Goal: Task Accomplishment & Management: Manage account settings

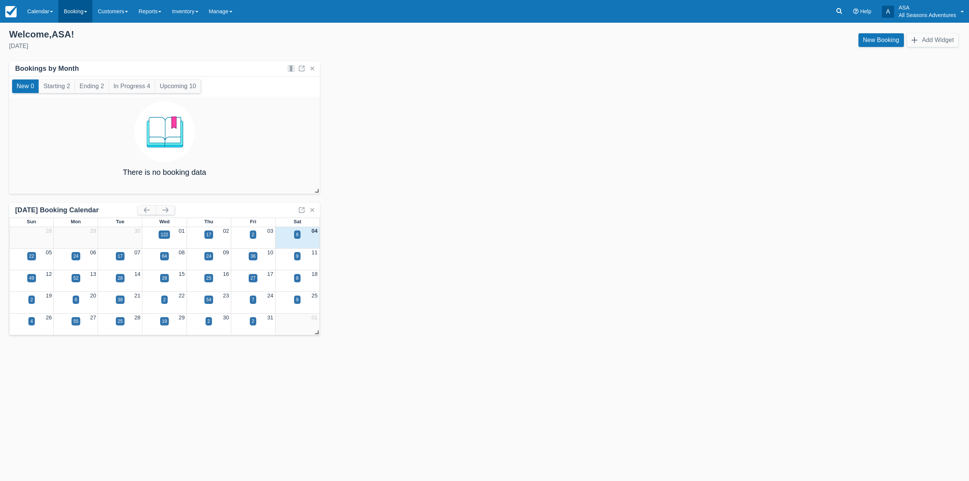
click at [72, 11] on link "Booking" at bounding box center [75, 11] width 34 height 23
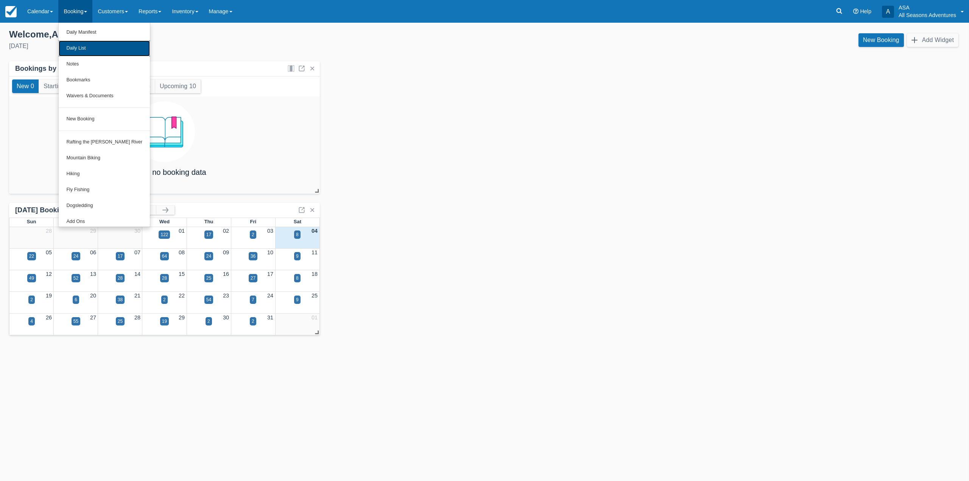
click at [76, 46] on link "Daily List" at bounding box center [104, 49] width 91 height 16
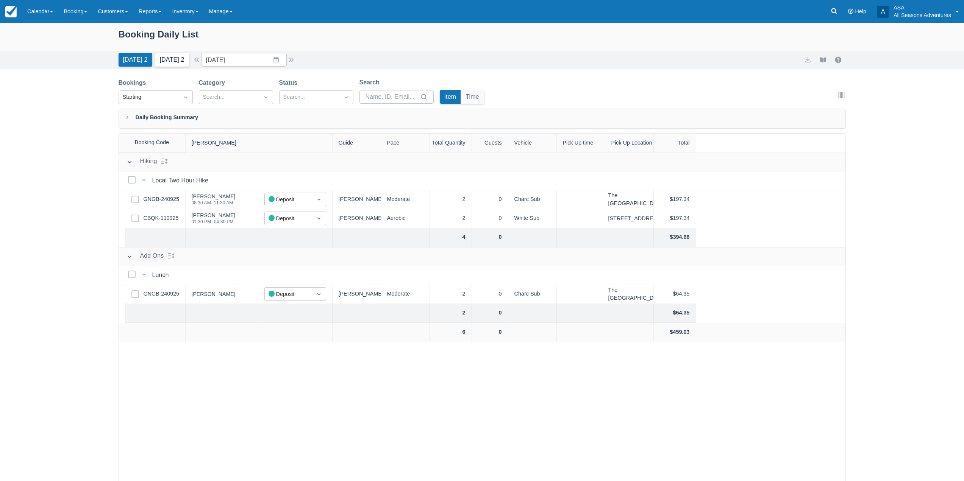
click at [164, 56] on button "Tomorrow 2" at bounding box center [172, 60] width 34 height 14
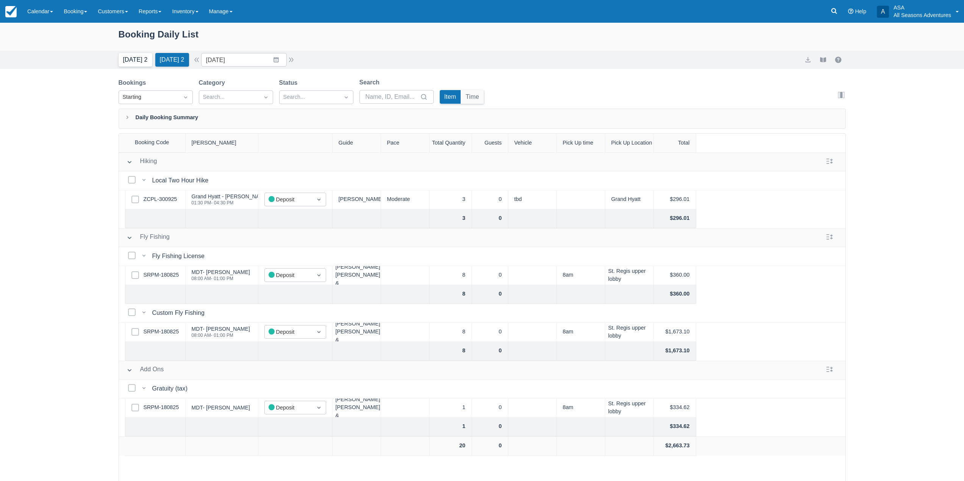
click at [133, 54] on button "Today 2" at bounding box center [136, 60] width 34 height 14
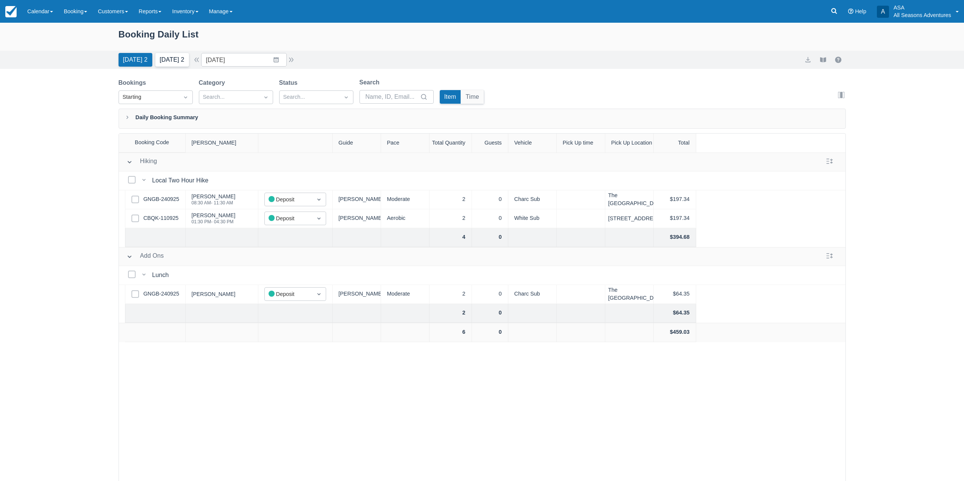
click at [183, 56] on button "Tomorrow 2" at bounding box center [172, 60] width 34 height 14
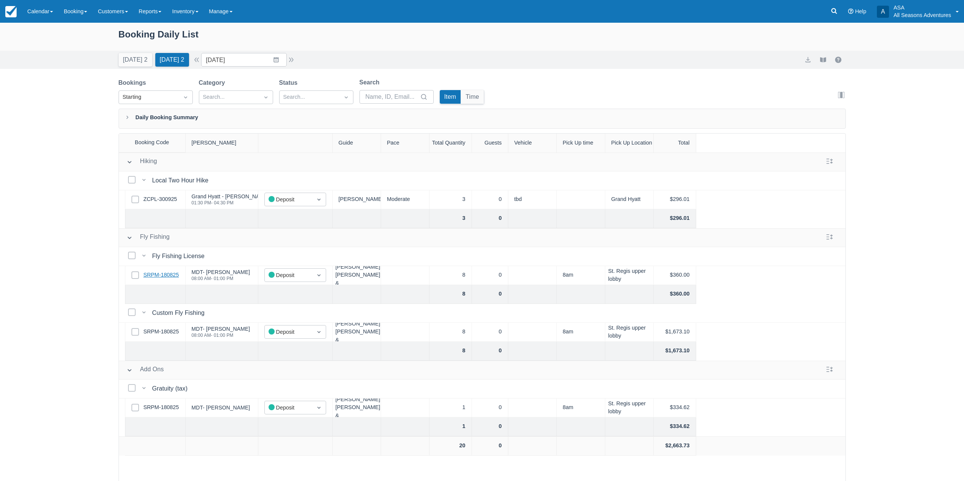
click at [162, 272] on link "SRPM-180825" at bounding box center [161, 275] width 36 height 8
click at [134, 59] on button "Today 2" at bounding box center [136, 60] width 34 height 14
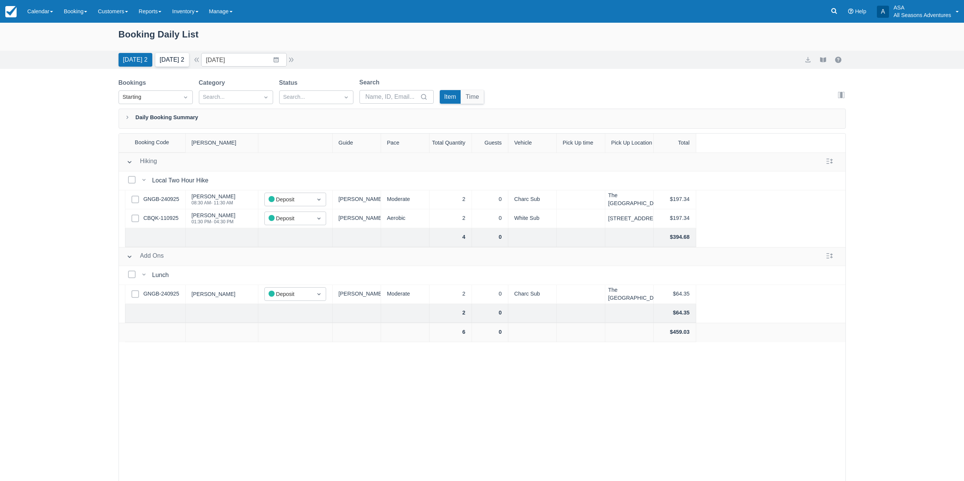
click at [175, 58] on button "Tomorrow 2" at bounding box center [172, 60] width 34 height 14
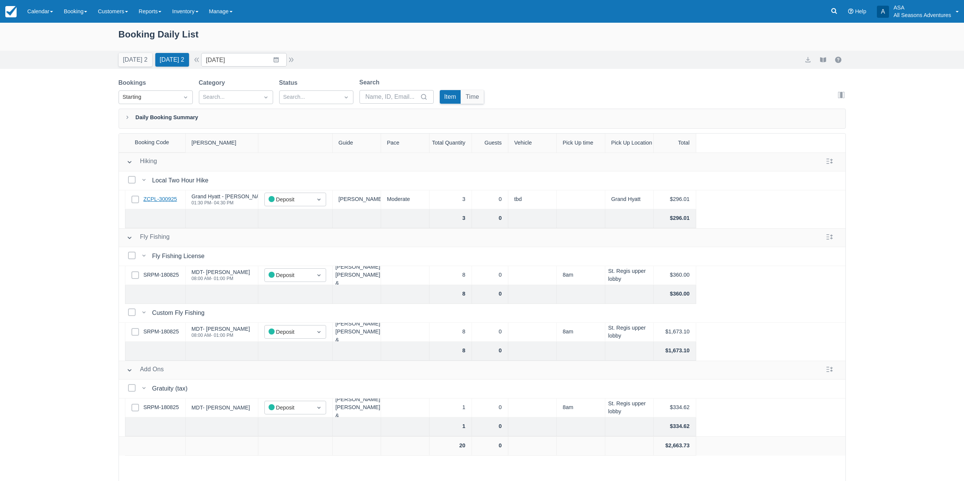
click at [158, 199] on link "ZCPL-300925" at bounding box center [160, 199] width 34 height 8
click at [175, 203] on link "ZCPL-300925" at bounding box center [160, 199] width 34 height 8
click at [175, 279] on link "SRPM-180825" at bounding box center [161, 275] width 36 height 8
click at [274, 65] on input "10/05/25" at bounding box center [244, 60] width 86 height 14
click at [276, 147] on td "16" at bounding box center [275, 147] width 15 height 14
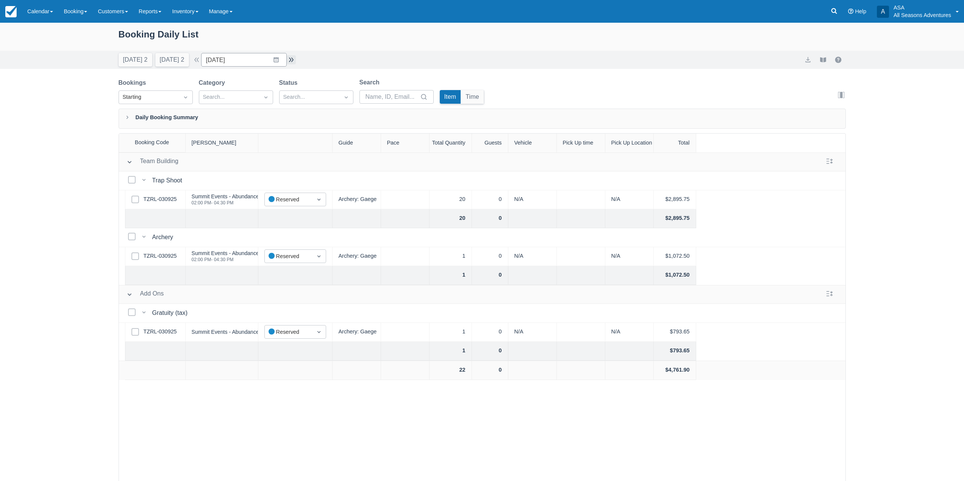
click at [290, 61] on button "button" at bounding box center [291, 59] width 9 height 9
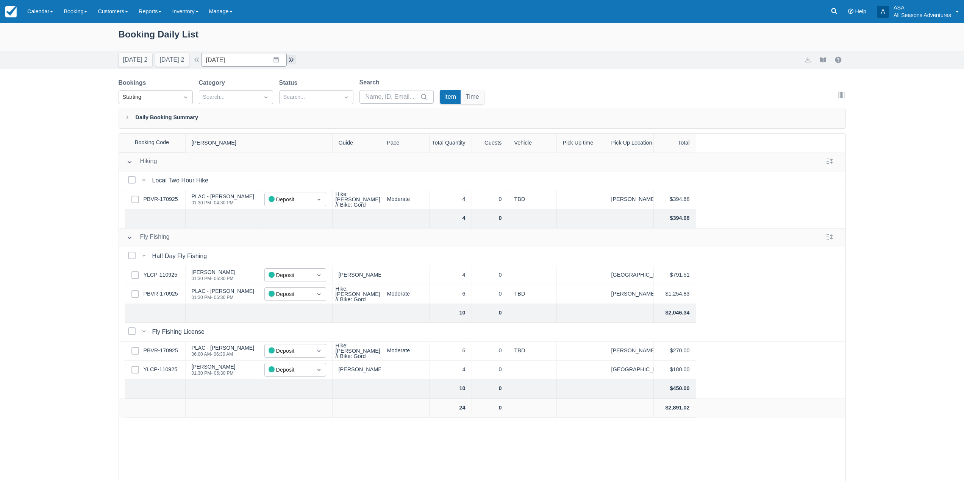
click at [290, 61] on button "button" at bounding box center [291, 59] width 9 height 9
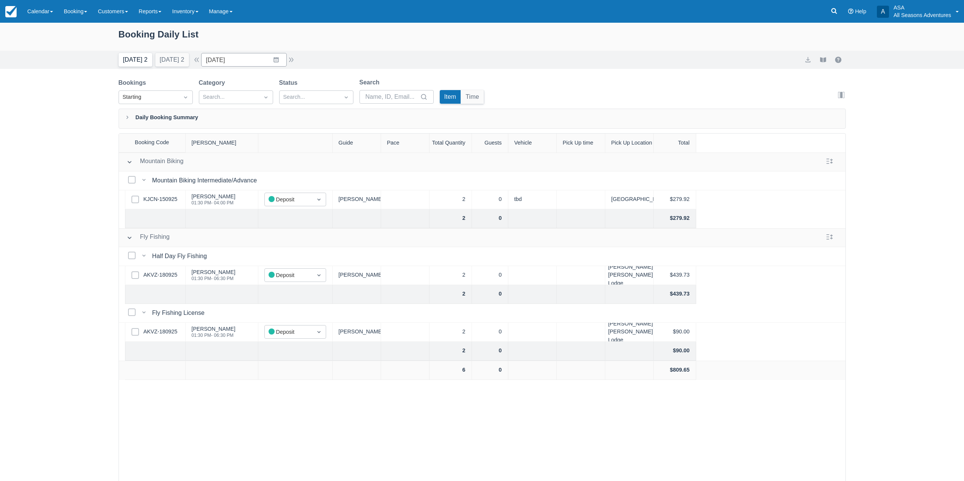
click at [126, 60] on button "Today 2" at bounding box center [136, 60] width 34 height 14
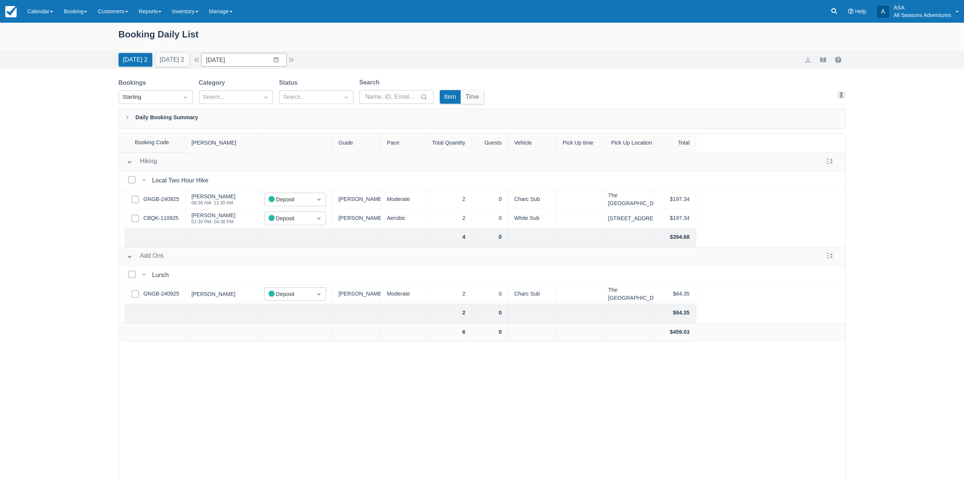
click at [193, 37] on div "Booking Daily List" at bounding box center [482, 38] width 727 height 22
click at [153, 37] on div "Booking Daily List" at bounding box center [482, 38] width 727 height 22
click at [186, 65] on button "Tomorrow 2" at bounding box center [172, 60] width 34 height 14
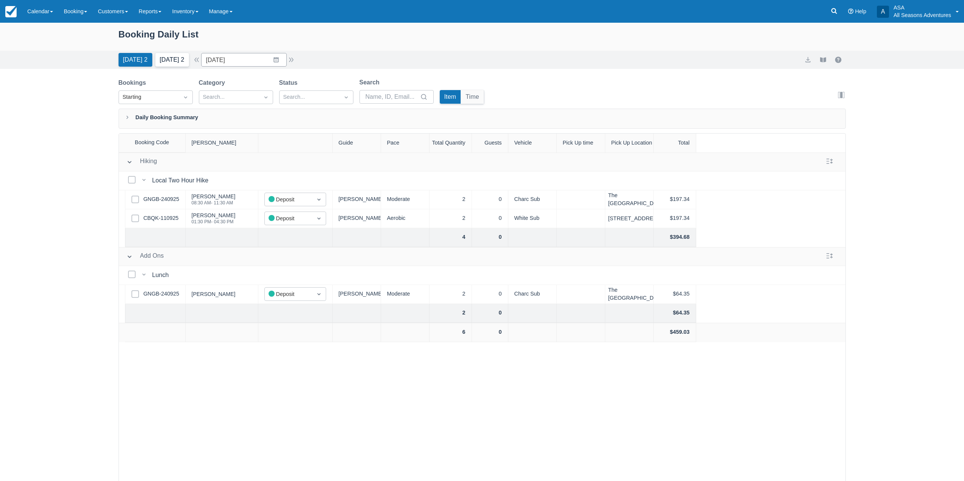
type input "[DATE]"
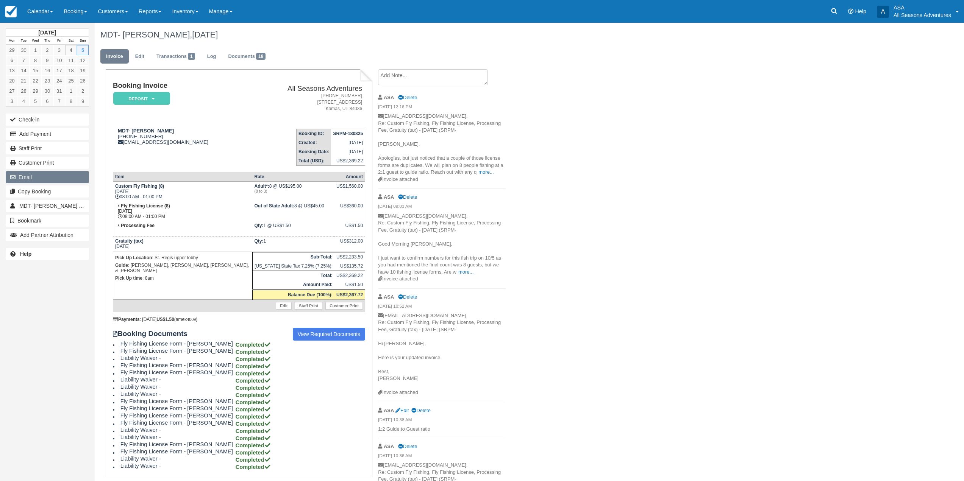
click at [49, 176] on button "Email" at bounding box center [47, 177] width 83 height 12
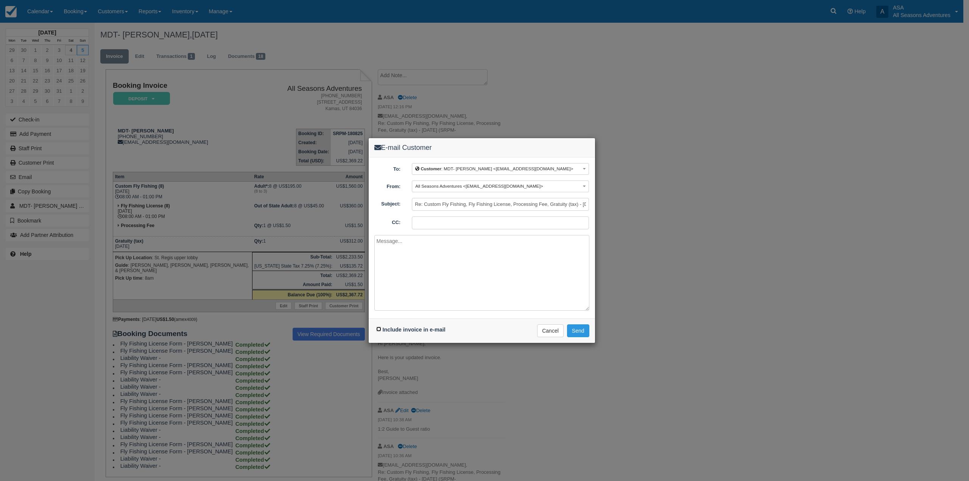
click at [379, 330] on input "Include invoice in e-mail" at bounding box center [378, 329] width 5 height 5
checkbox input "true"
click at [428, 285] on textarea at bounding box center [481, 273] width 215 height 76
paste textarea "https://maps.app.goo.gl/sprBZGUukjUtqmG46"
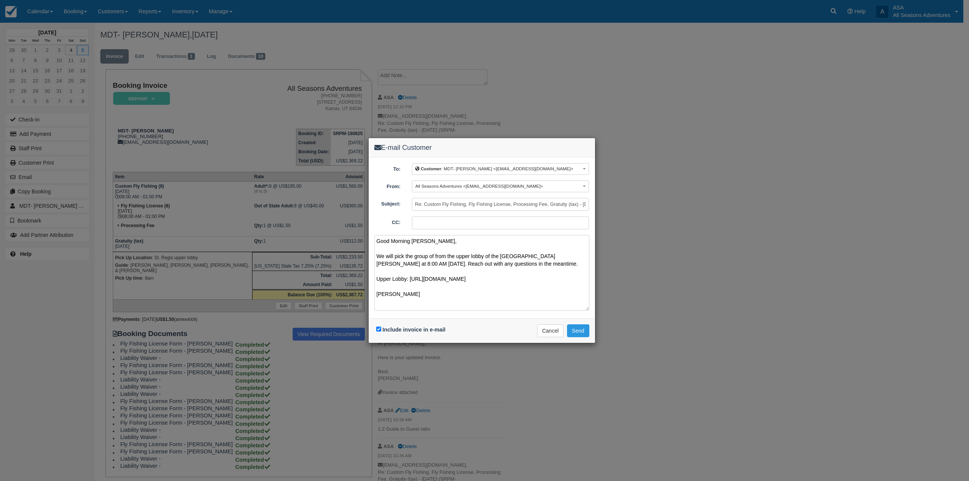
click at [410, 255] on textarea "Good Morning Shannon, We will pick the group of from the upper lobby of the St.…" at bounding box center [481, 273] width 215 height 76
drag, startPoint x: 526, startPoint y: 278, endPoint x: 410, endPoint y: 276, distance: 115.1
click at [410, 276] on textarea "Good Morning Shannon, We will pick this group of from the upper lobby of the St…" at bounding box center [481, 273] width 215 height 76
click at [429, 257] on textarea "Good Morning Shannon, We will pick this group of from the upper lobby of the St…" at bounding box center [481, 273] width 215 height 76
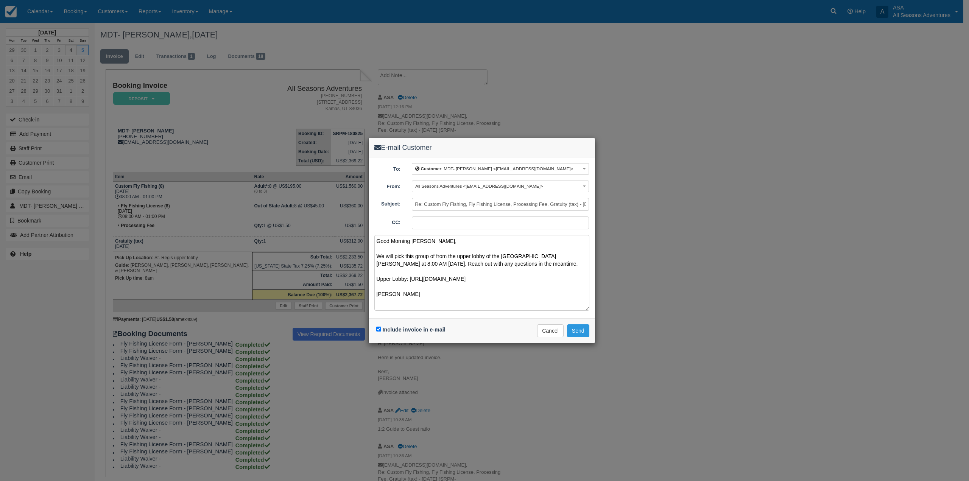
click at [432, 257] on textarea "Good Morning Shannon, We will pick this group of from the upper lobby of the St…" at bounding box center [481, 273] width 215 height 76
type textarea "Good Morning Shannon, We will pick this group up from the upper lobby of the St…"
click at [583, 333] on button "Send" at bounding box center [578, 330] width 22 height 13
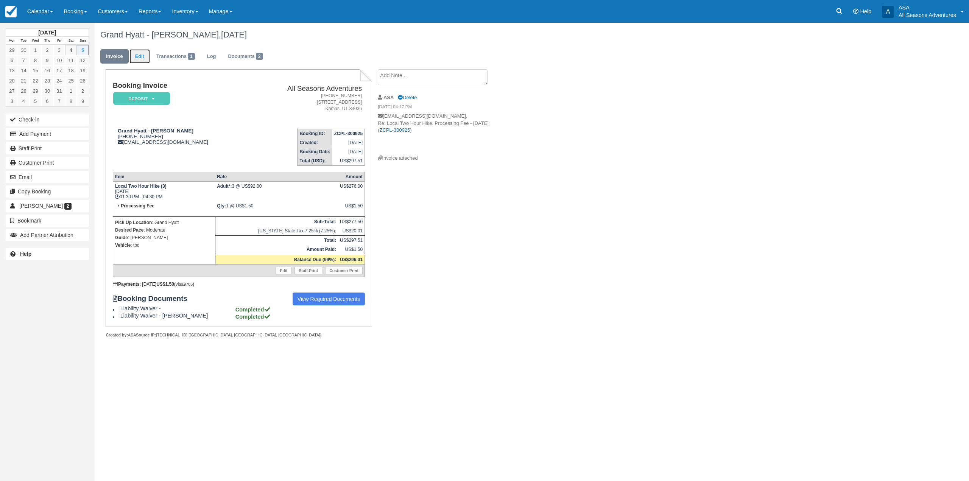
click at [135, 58] on link "Edit" at bounding box center [139, 56] width 20 height 15
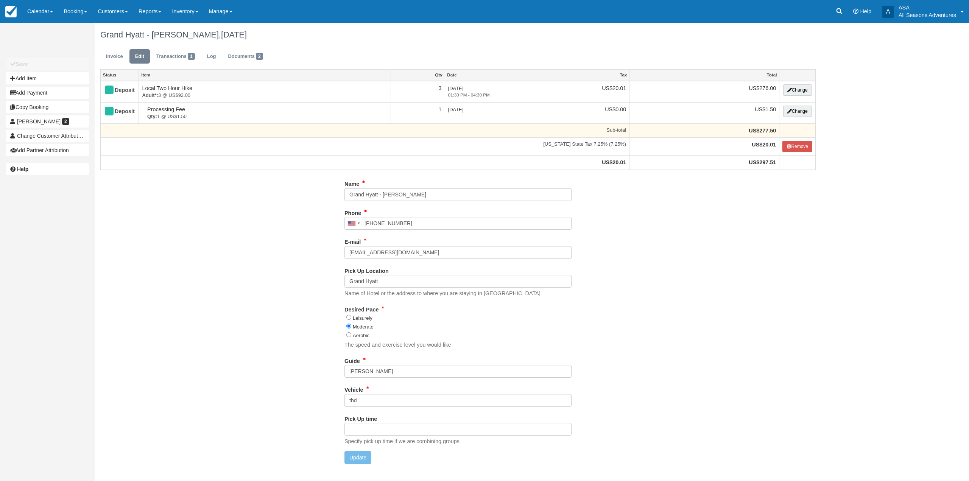
type input "[PHONE_NUMBER]"
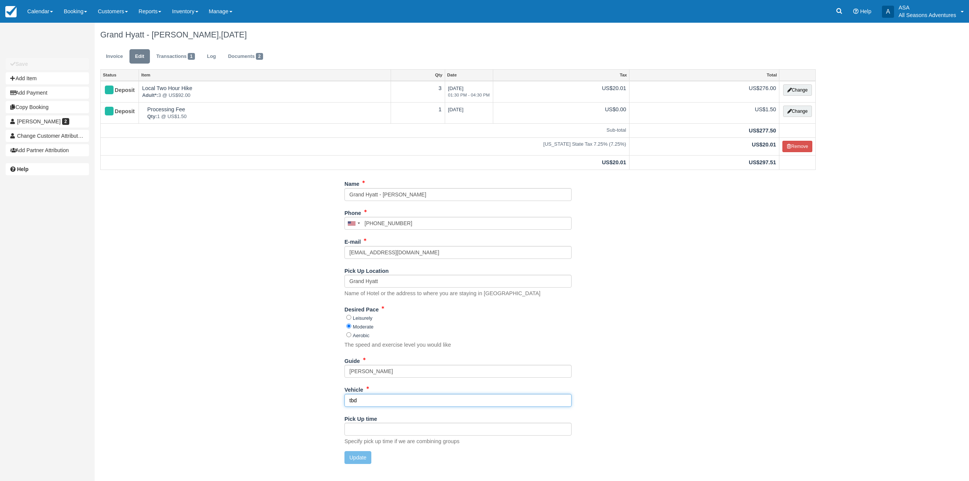
click at [358, 400] on input "tbd" at bounding box center [458, 400] width 227 height 13
type input "Charc Sub"
click at [360, 462] on button "Update" at bounding box center [358, 457] width 27 height 13
type input "+15126185318"
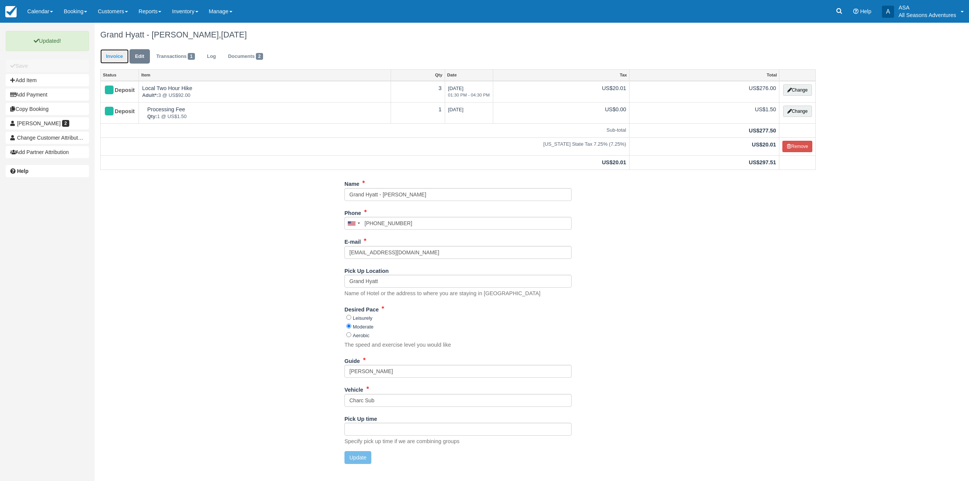
click at [108, 62] on link "Invoice" at bounding box center [114, 56] width 28 height 15
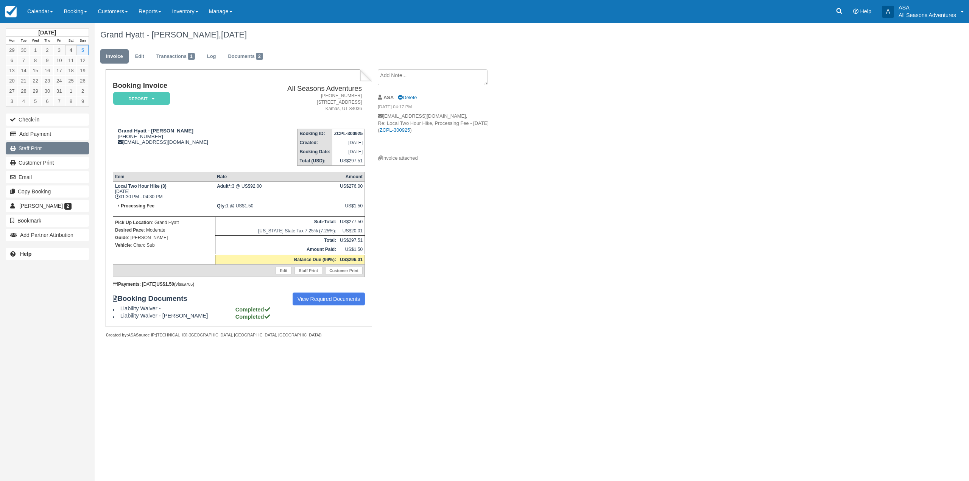
click at [23, 153] on link "Staff Print" at bounding box center [47, 148] width 83 height 12
click at [258, 51] on link "Documents 2" at bounding box center [245, 56] width 46 height 15
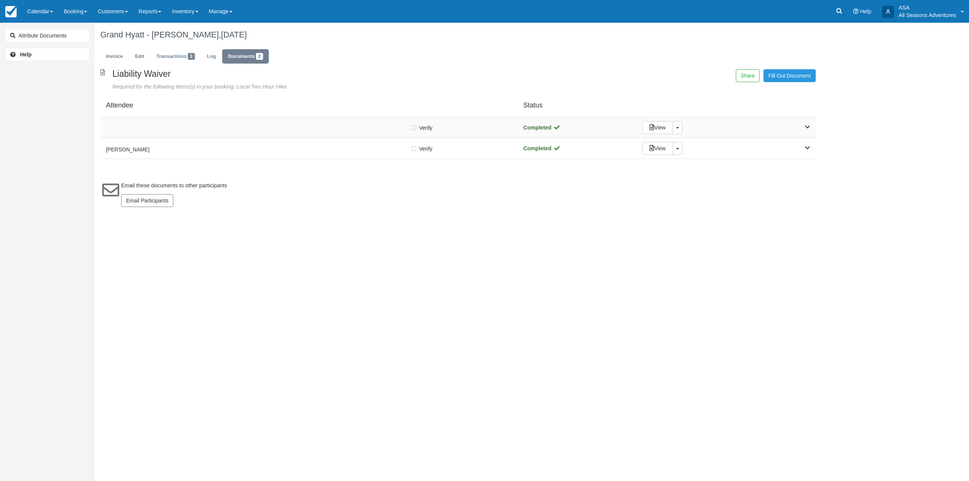
click at [270, 136] on div "Verify Verified Completed View Toggle Dropdown Detach" at bounding box center [458, 127] width 716 height 21
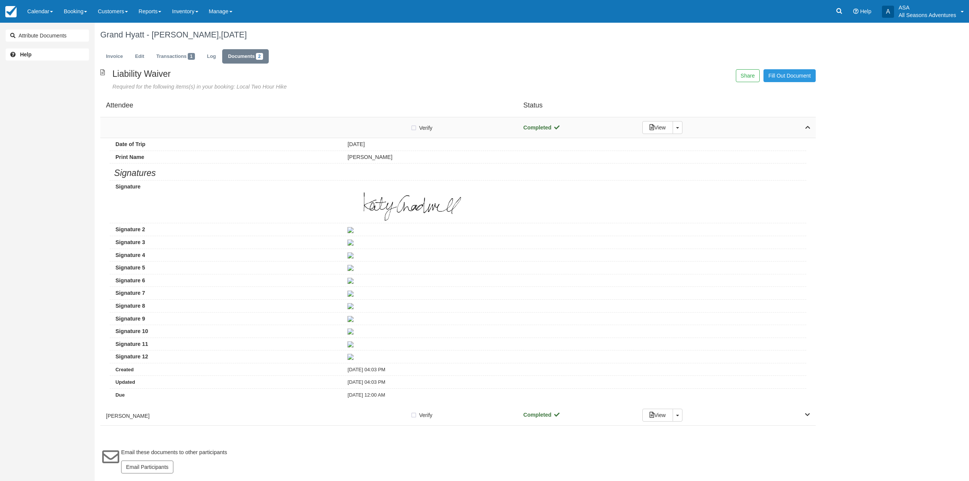
click at [269, 136] on div "Verify Verified Completed View Toggle Dropdown Detach" at bounding box center [458, 127] width 716 height 21
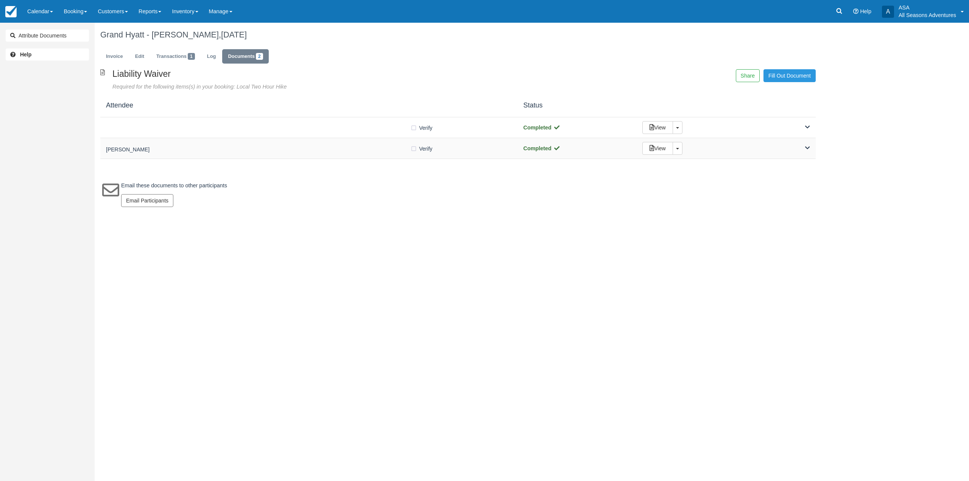
click at [276, 153] on div "Karen Swanson" at bounding box center [258, 148] width 304 height 11
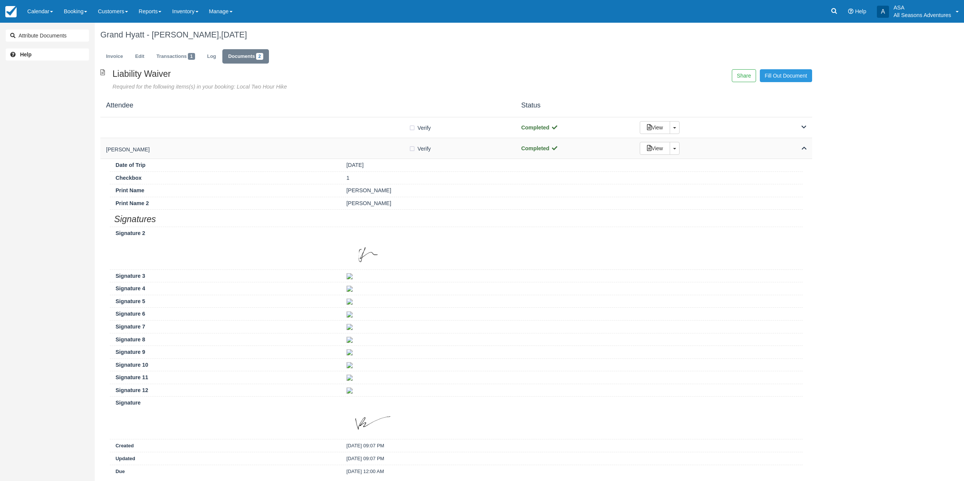
click at [276, 153] on div "Karen Swanson" at bounding box center [257, 148] width 303 height 11
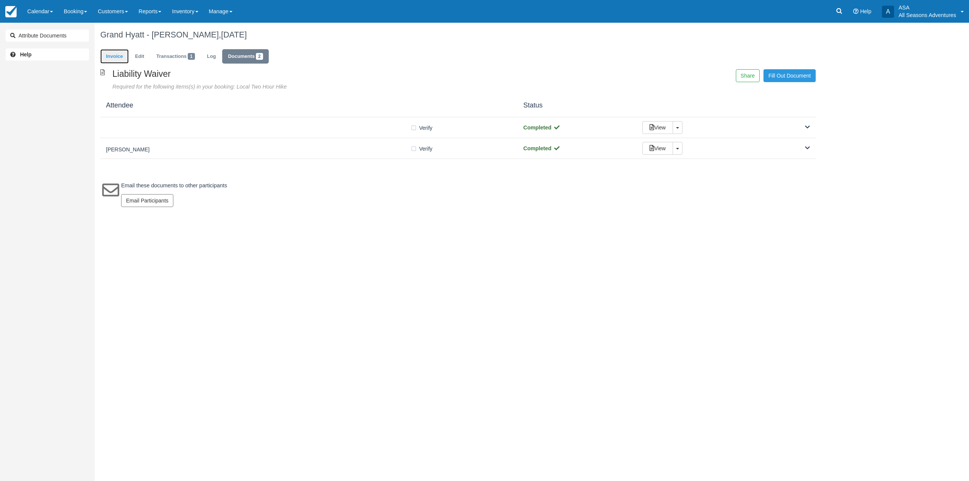
click at [117, 56] on link "Invoice" at bounding box center [114, 56] width 28 height 15
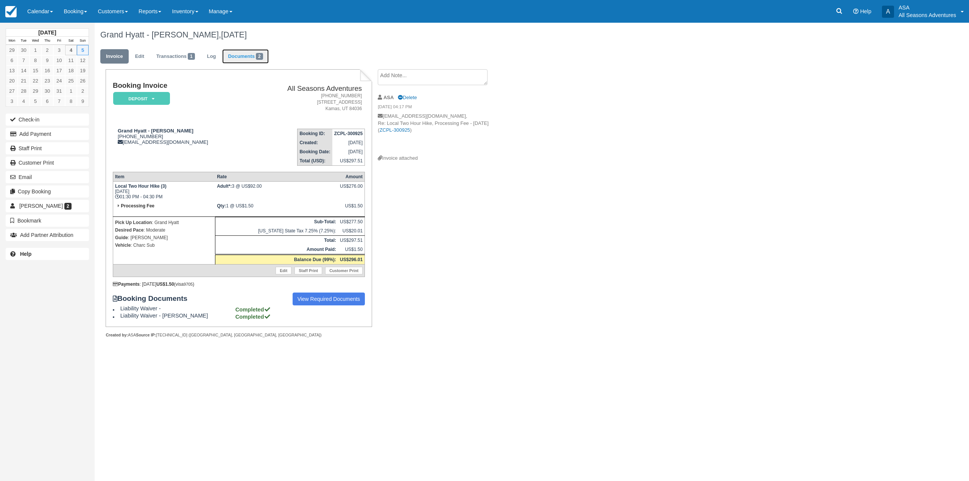
click at [257, 63] on link "Documents 2" at bounding box center [245, 56] width 46 height 15
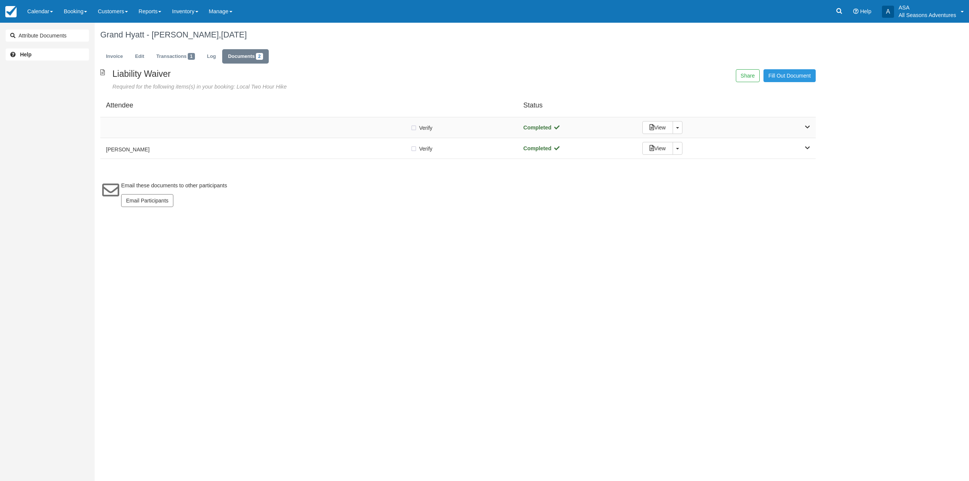
click at [251, 130] on div "Verify Verified" at bounding box center [309, 127] width 406 height 8
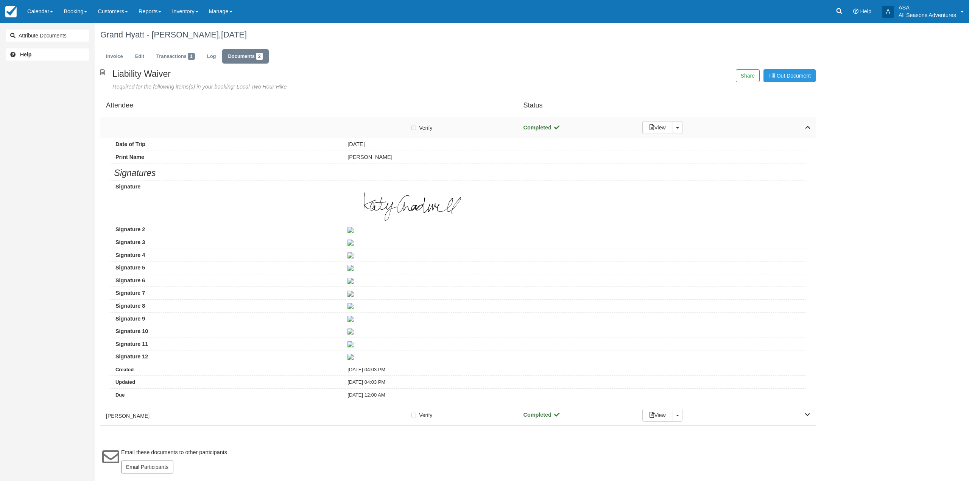
click at [249, 125] on div "Verify Verified" at bounding box center [309, 127] width 406 height 8
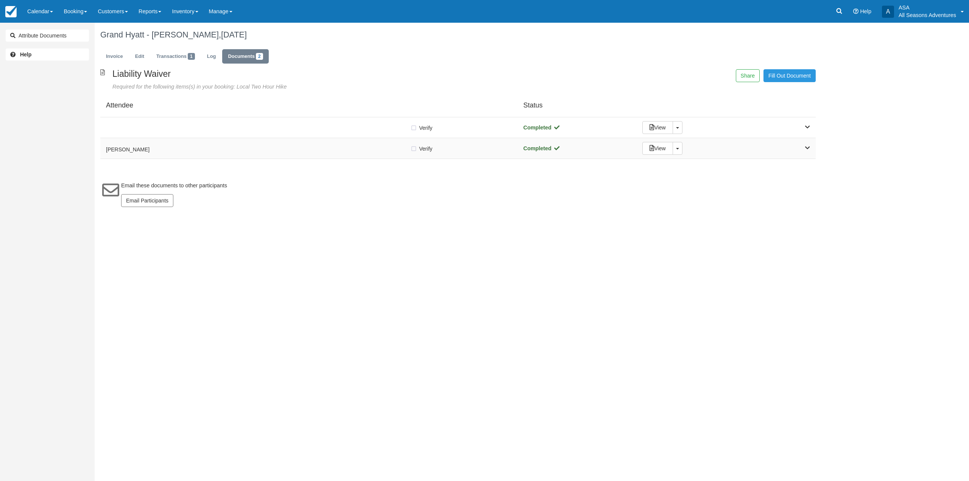
click at [249, 151] on h5 "[PERSON_NAME]" at bounding box center [258, 150] width 304 height 6
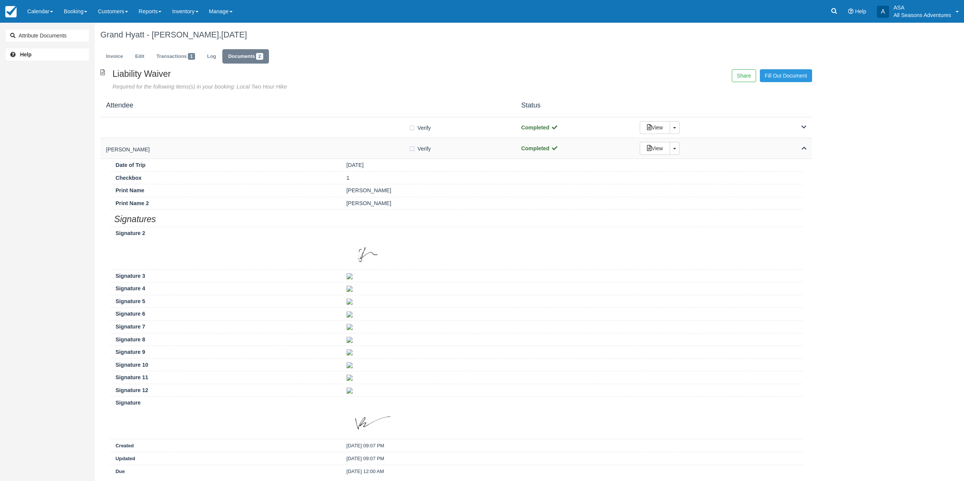
click at [249, 151] on h5 "[PERSON_NAME]" at bounding box center [257, 150] width 303 height 6
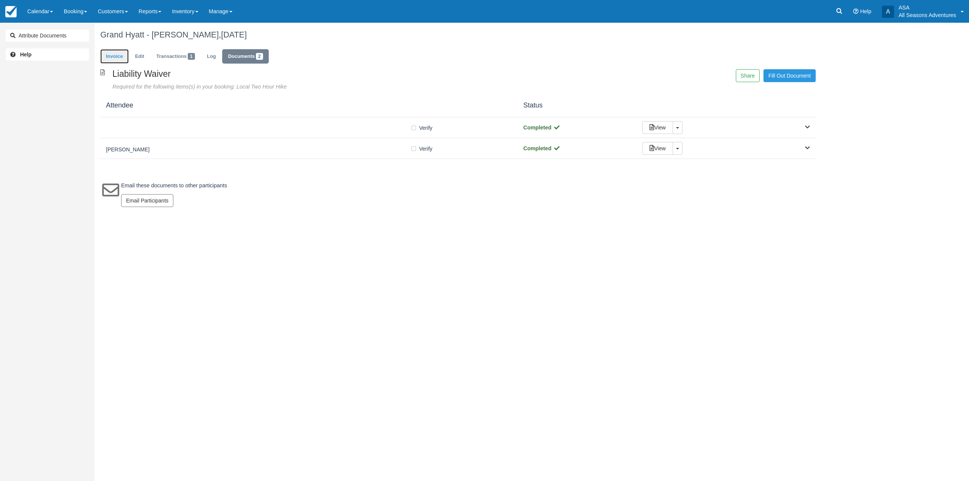
click at [114, 58] on link "Invoice" at bounding box center [114, 56] width 28 height 15
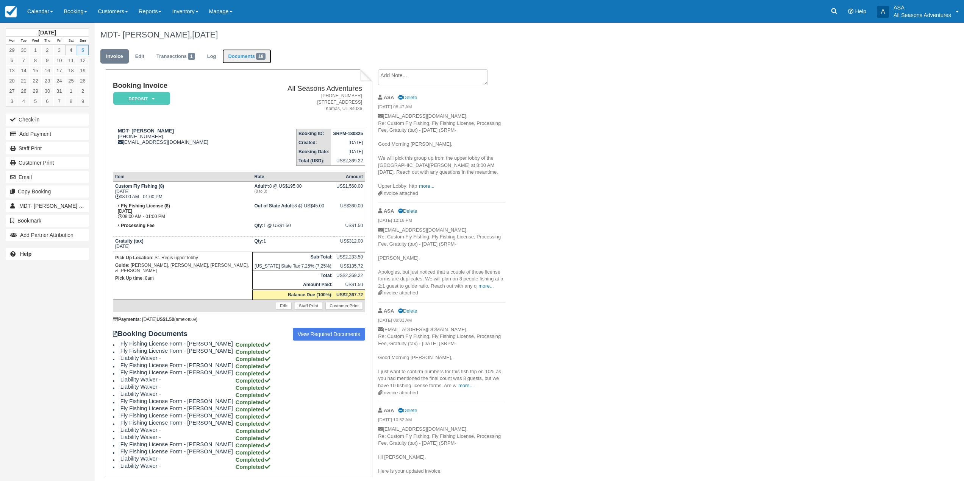
click at [258, 53] on link "Documents 18" at bounding box center [246, 56] width 49 height 15
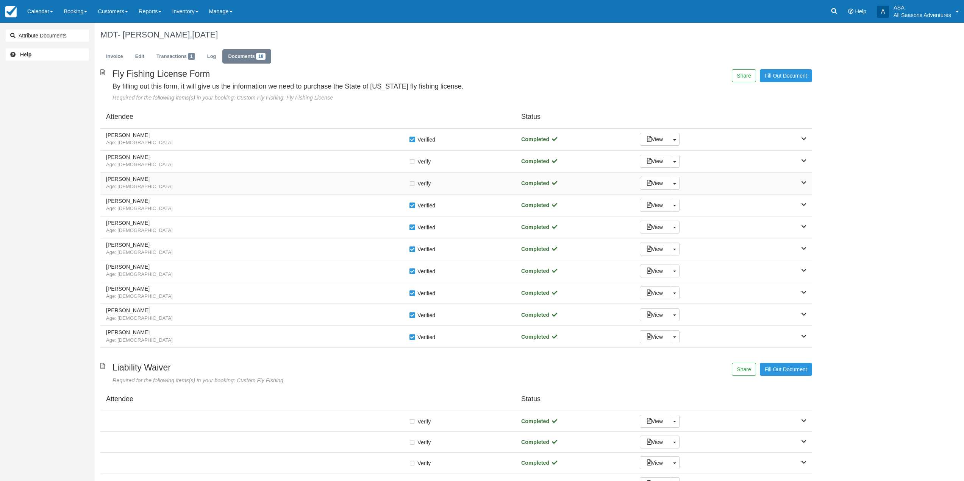
scroll to position [151, 0]
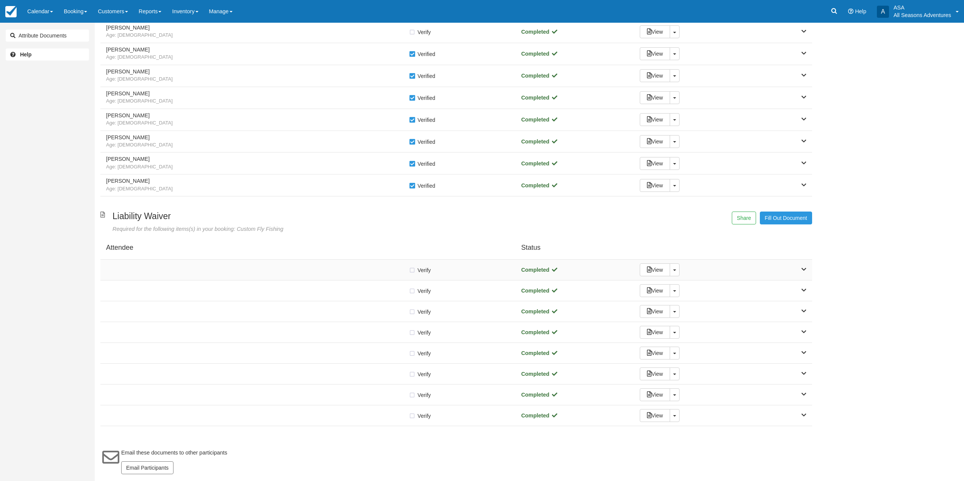
click at [279, 275] on div "Verify Verified Completed View Toggle Dropdown Detach" at bounding box center [455, 270] width 711 height 21
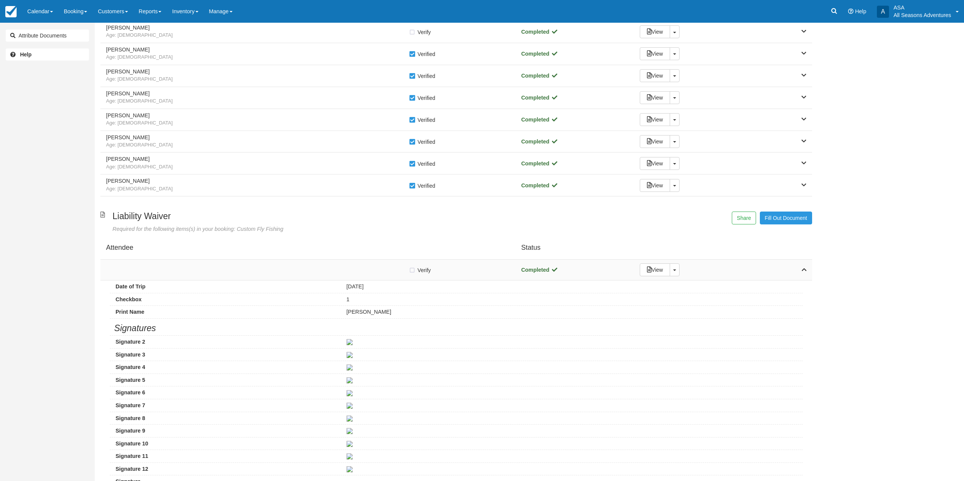
click at [277, 268] on div "Verify Verified" at bounding box center [308, 270] width 404 height 8
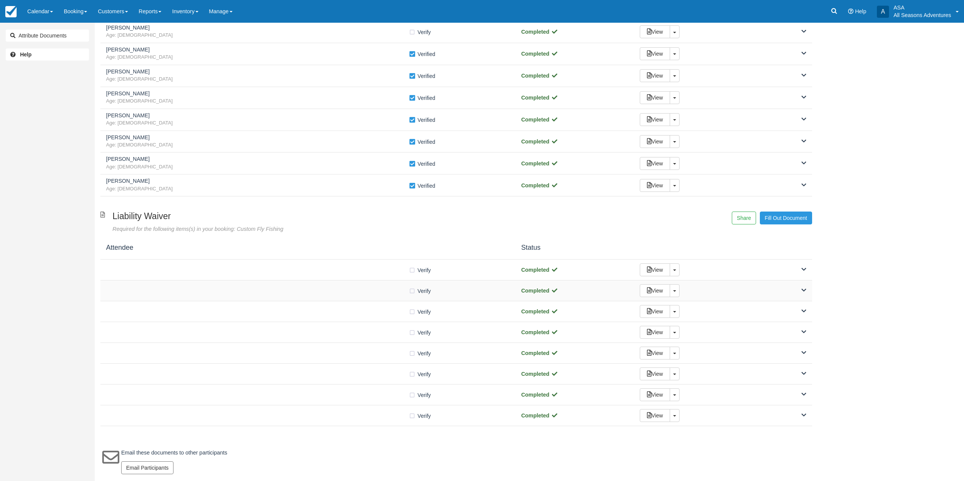
click at [280, 284] on div "Verify Verified Completed View Toggle Dropdown Detach" at bounding box center [455, 291] width 711 height 21
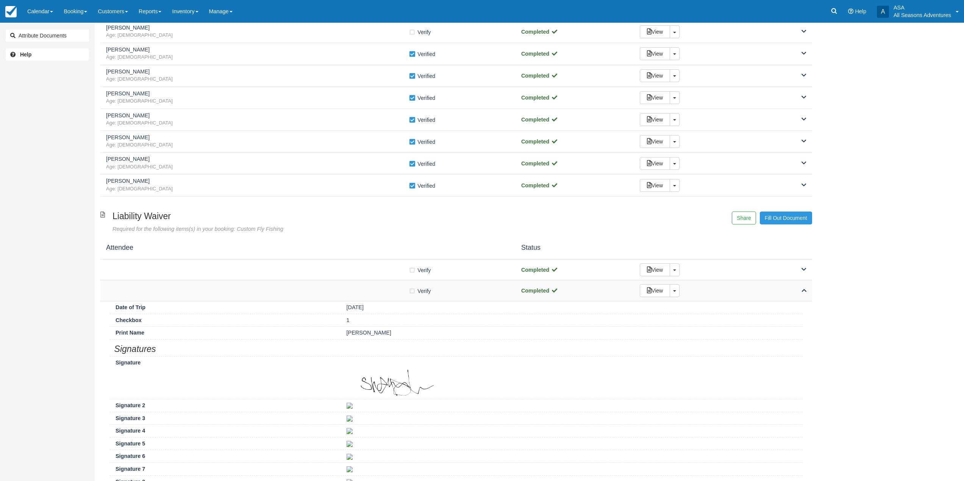
click at [280, 288] on div "Verify Verified" at bounding box center [308, 291] width 404 height 8
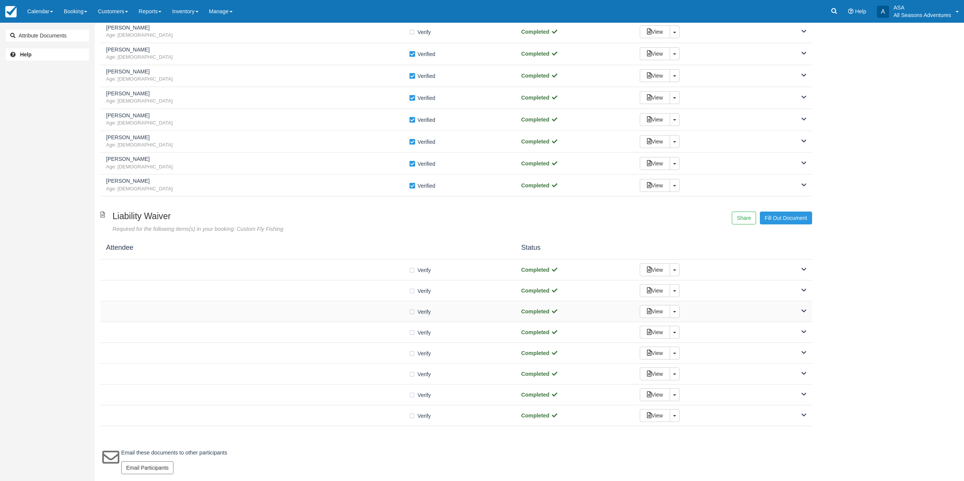
click at [283, 307] on div "Verify Verified" at bounding box center [308, 311] width 404 height 8
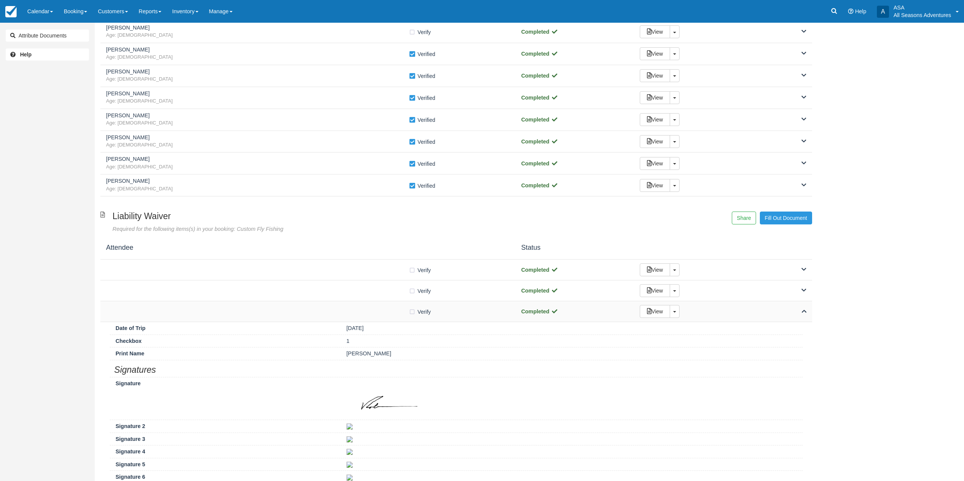
click at [283, 307] on div "Verify Verified" at bounding box center [308, 311] width 404 height 8
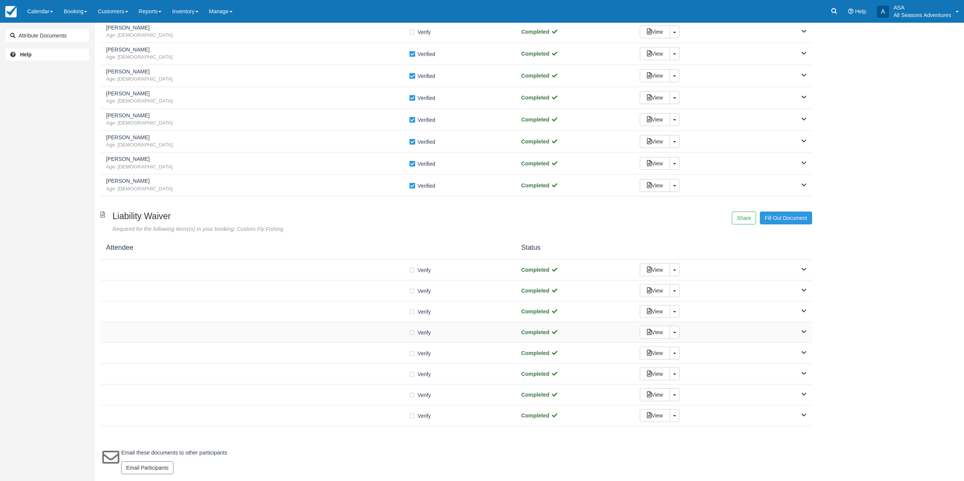
click at [286, 332] on div at bounding box center [257, 333] width 303 height 4
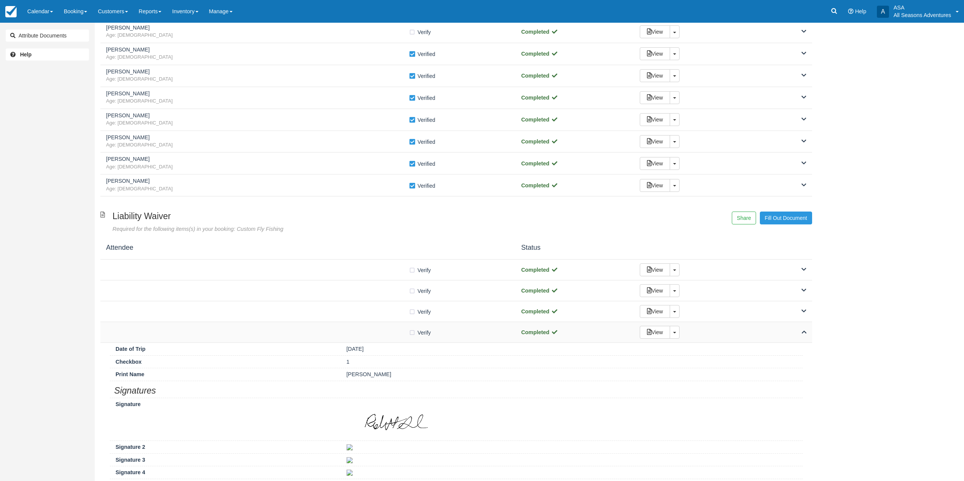
click at [286, 332] on div at bounding box center [257, 333] width 303 height 4
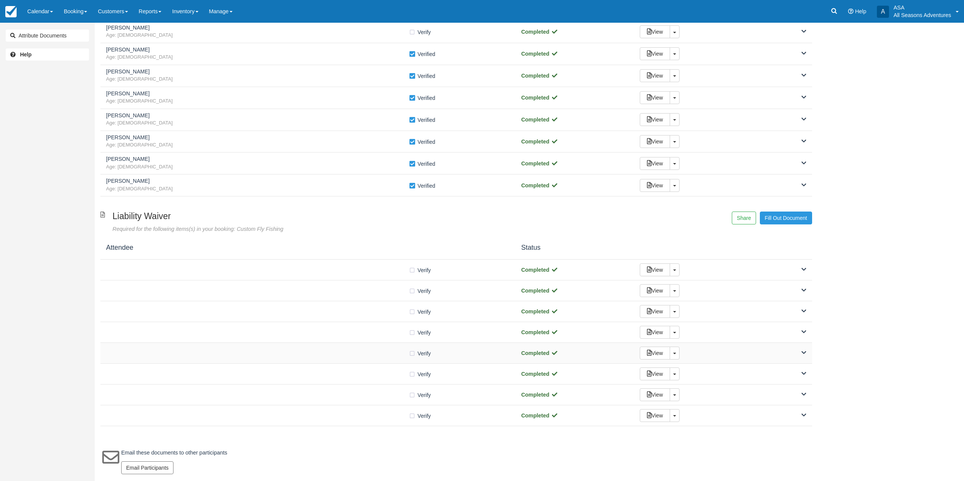
click at [314, 359] on div "Verify Verified Completed View Toggle Dropdown Detach" at bounding box center [455, 353] width 711 height 21
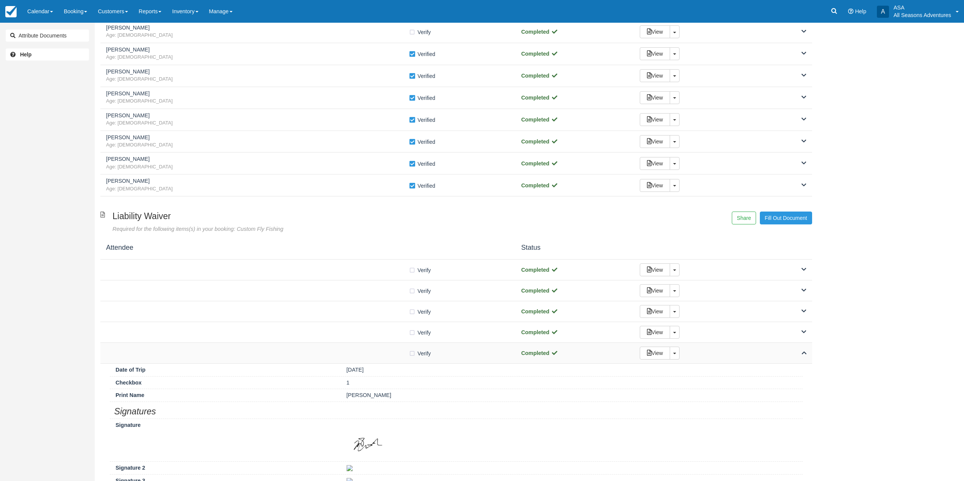
click at [314, 359] on div "Verify Verified Completed View Toggle Dropdown Detach" at bounding box center [455, 353] width 711 height 21
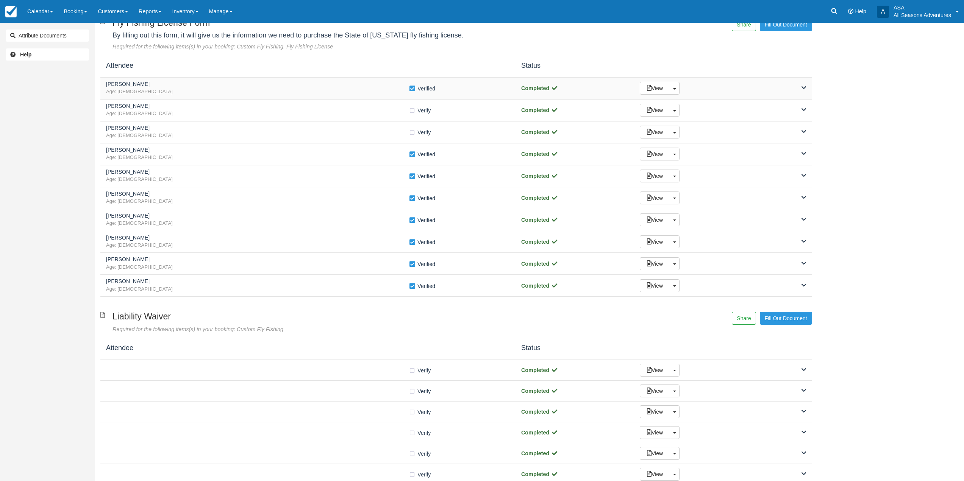
scroll to position [0, 0]
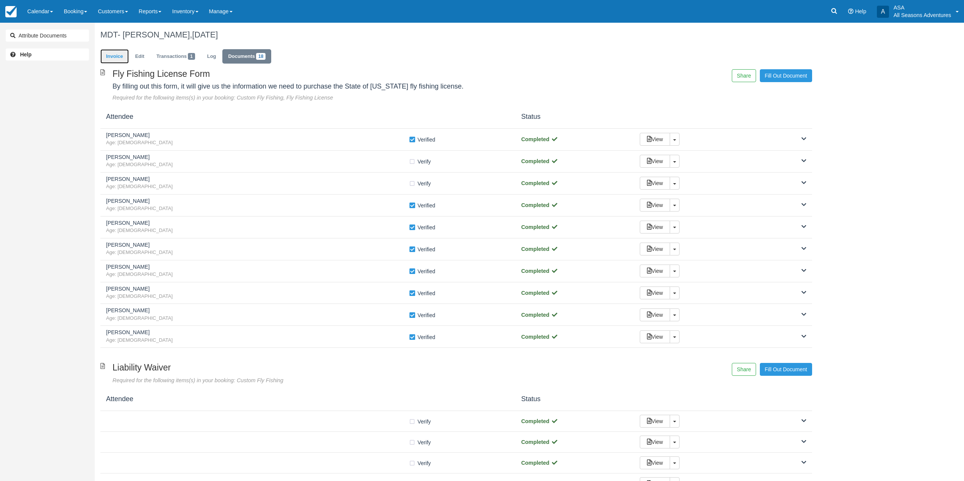
click at [115, 55] on link "Invoice" at bounding box center [114, 56] width 28 height 15
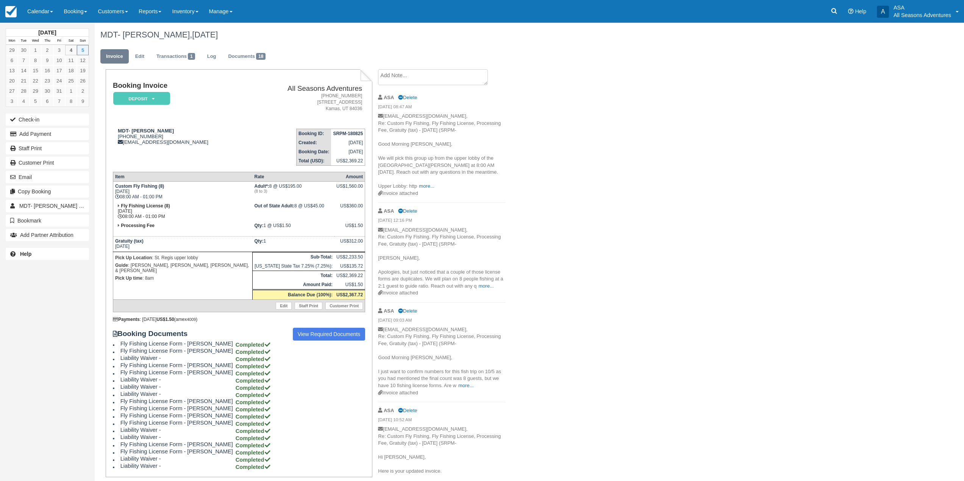
drag, startPoint x: 252, startPoint y: 69, endPoint x: 253, endPoint y: 65, distance: 3.9
click at [252, 69] on ul "Invoice Edit Transactions 1 Log Documents 18" at bounding box center [455, 58] width 711 height 23
click at [253, 61] on link "Documents 18" at bounding box center [246, 56] width 49 height 15
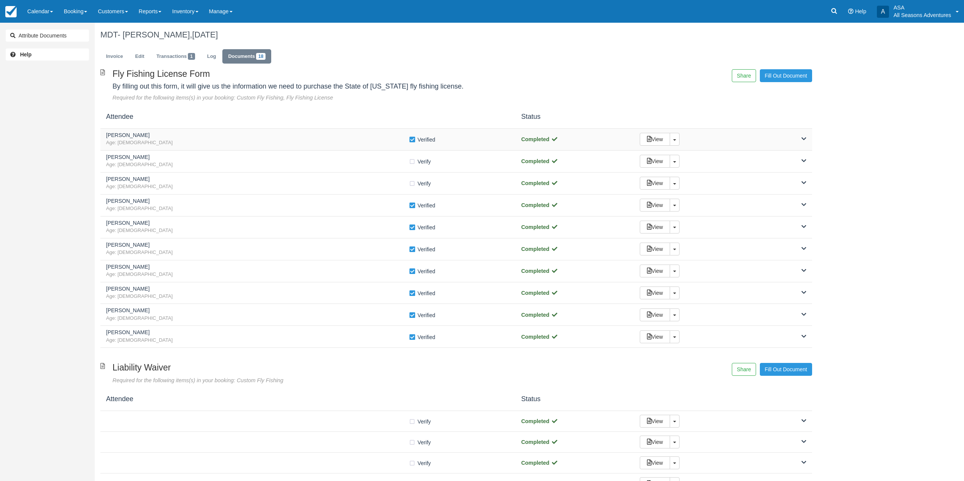
click at [723, 136] on div "View Toggle Dropdown Detach" at bounding box center [723, 139] width 178 height 13
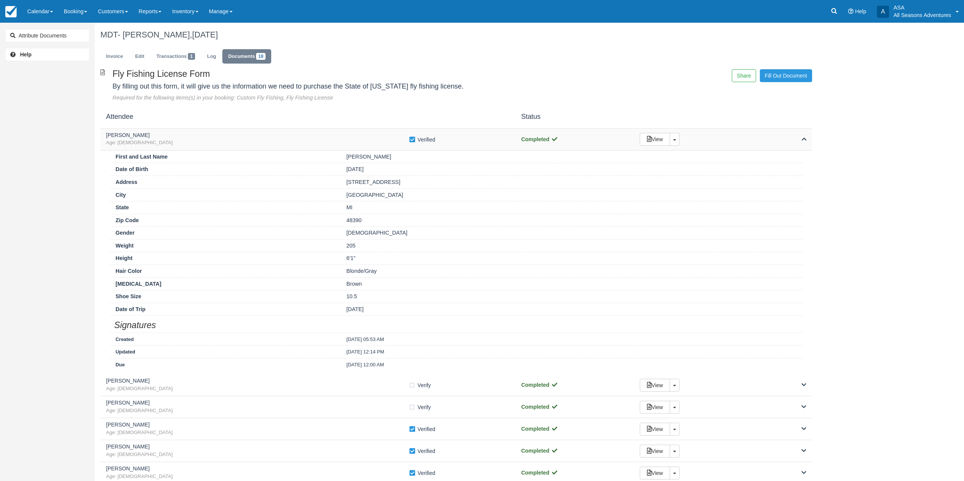
click at [733, 143] on div "View Toggle Dropdown Detach" at bounding box center [723, 139] width 178 height 13
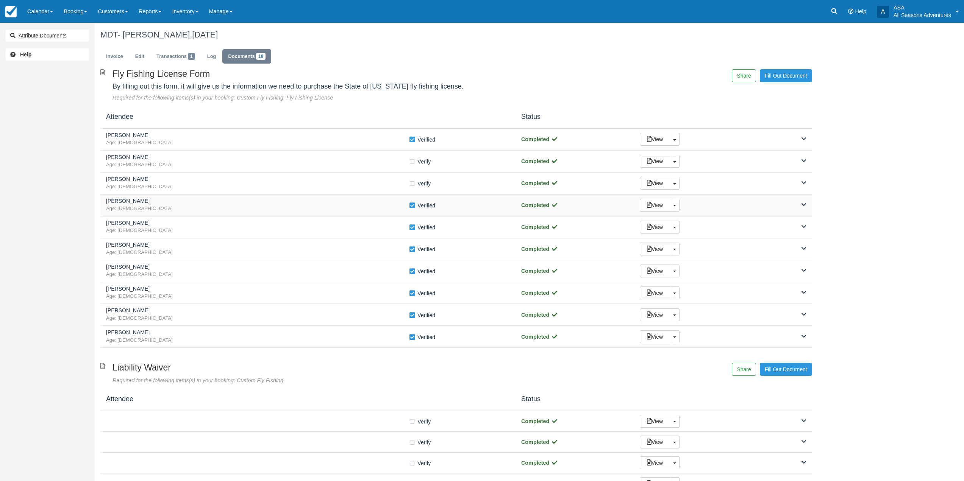
click at [731, 210] on div "View Toggle Dropdown Detach" at bounding box center [723, 205] width 178 height 13
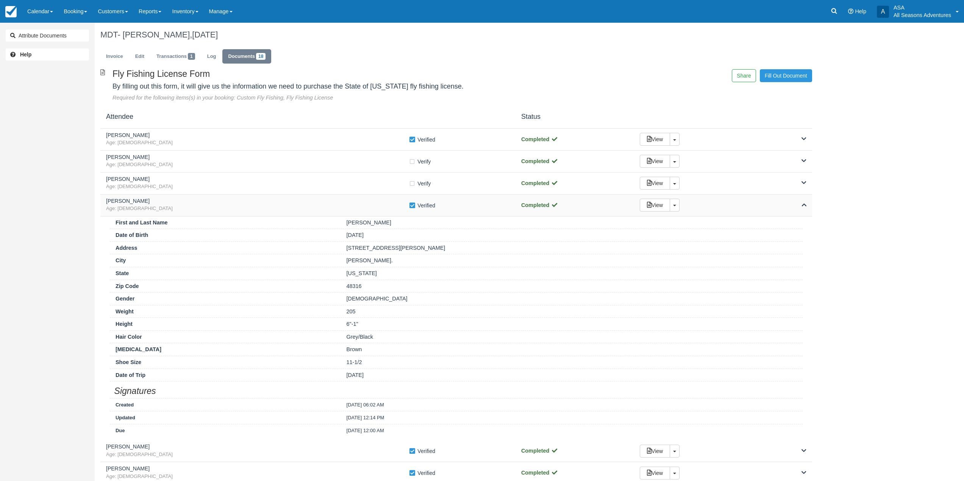
click at [704, 204] on div "View Toggle Dropdown Detach" at bounding box center [723, 205] width 178 height 13
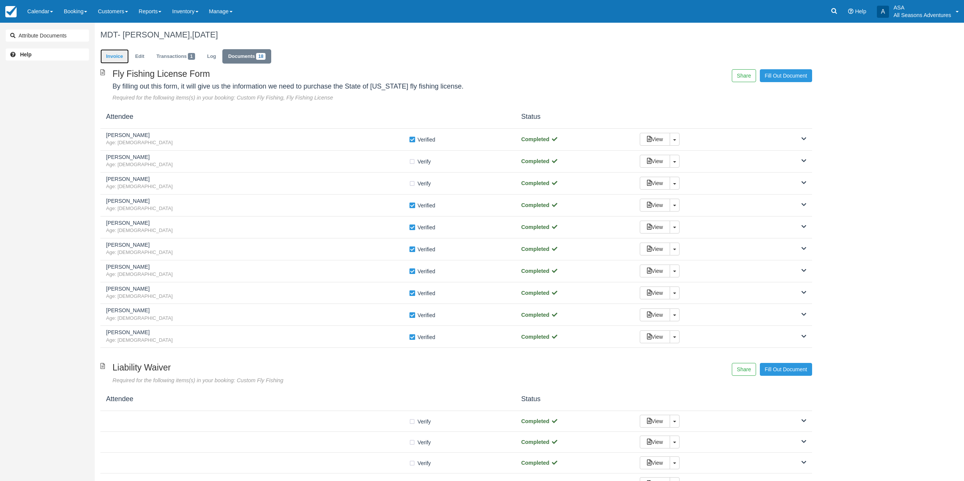
click at [110, 58] on link "Invoice" at bounding box center [114, 56] width 28 height 15
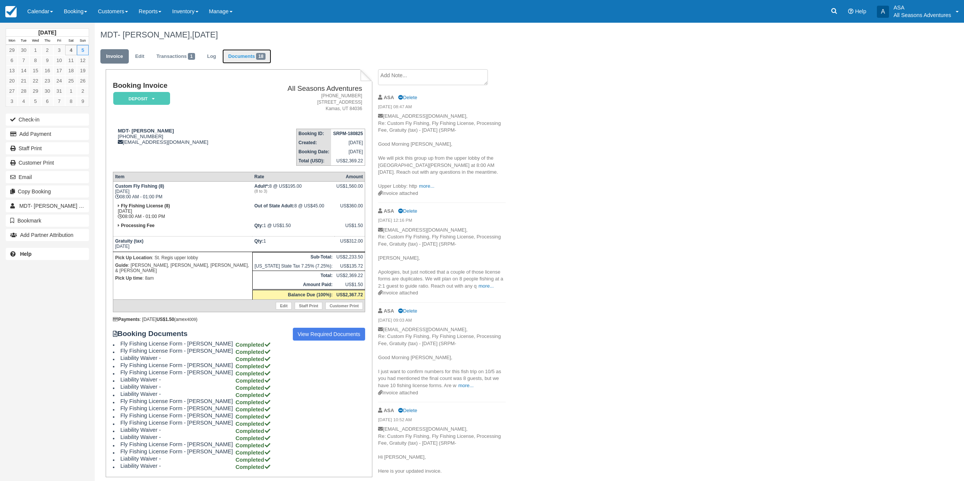
click at [260, 58] on span "18" at bounding box center [260, 56] width 9 height 7
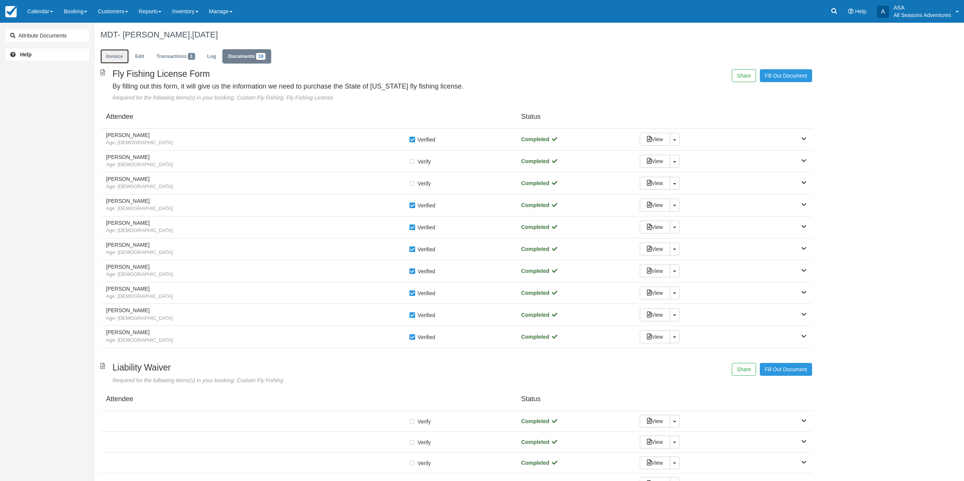
click at [115, 60] on link "Invoice" at bounding box center [114, 56] width 28 height 15
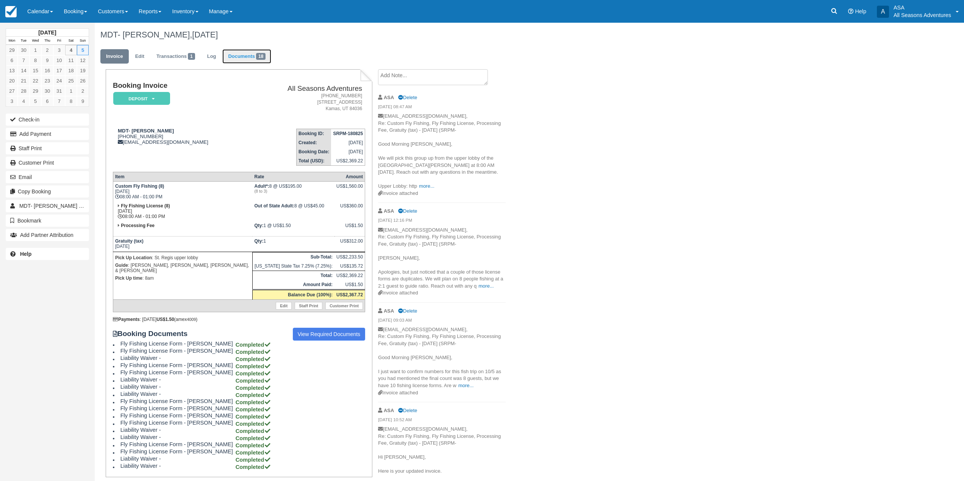
click at [256, 51] on link "Documents 18" at bounding box center [246, 56] width 49 height 15
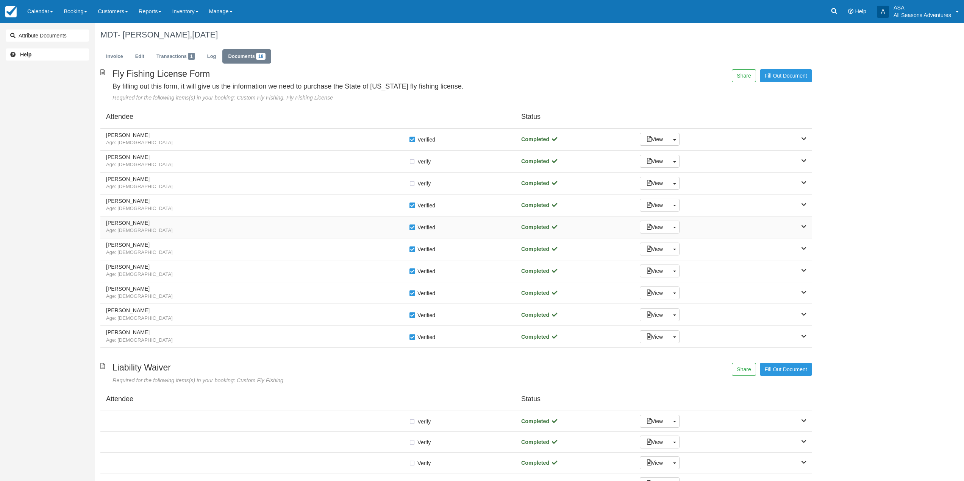
click at [777, 232] on div "View Toggle Dropdown Detach" at bounding box center [723, 227] width 178 height 13
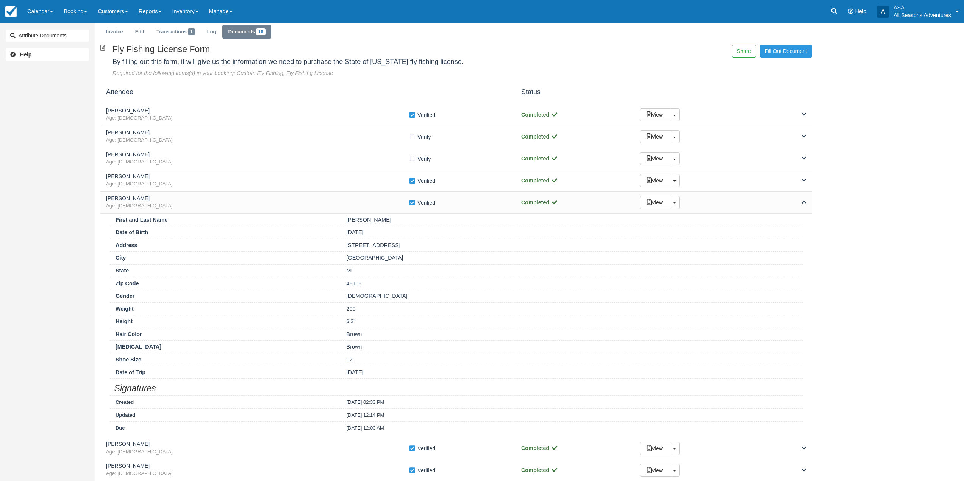
scroll to position [38, 0]
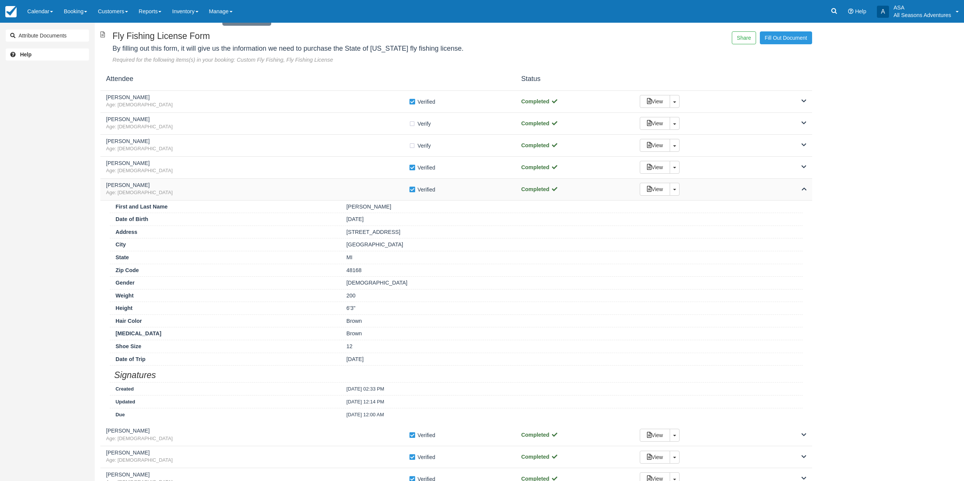
click at [763, 187] on div "View Toggle Dropdown Detach" at bounding box center [723, 189] width 178 height 13
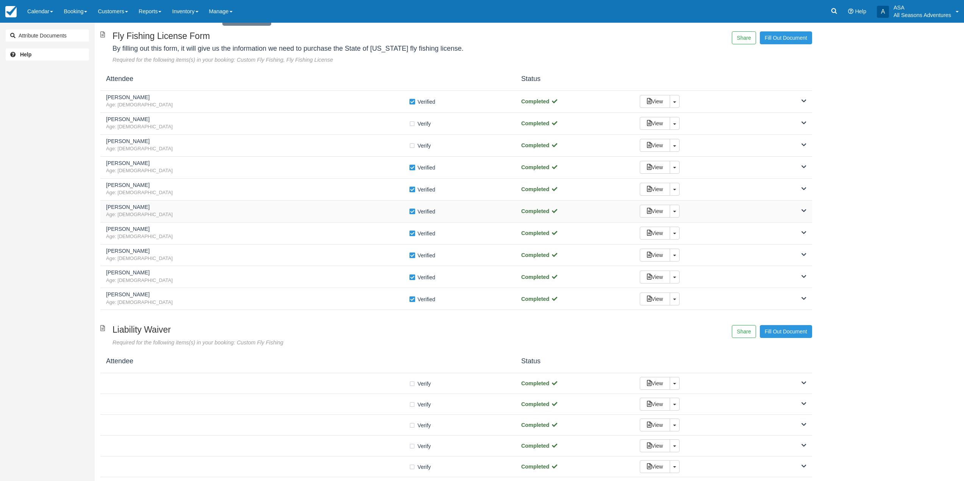
click at [757, 209] on div "View Toggle Dropdown Detach" at bounding box center [723, 211] width 178 height 13
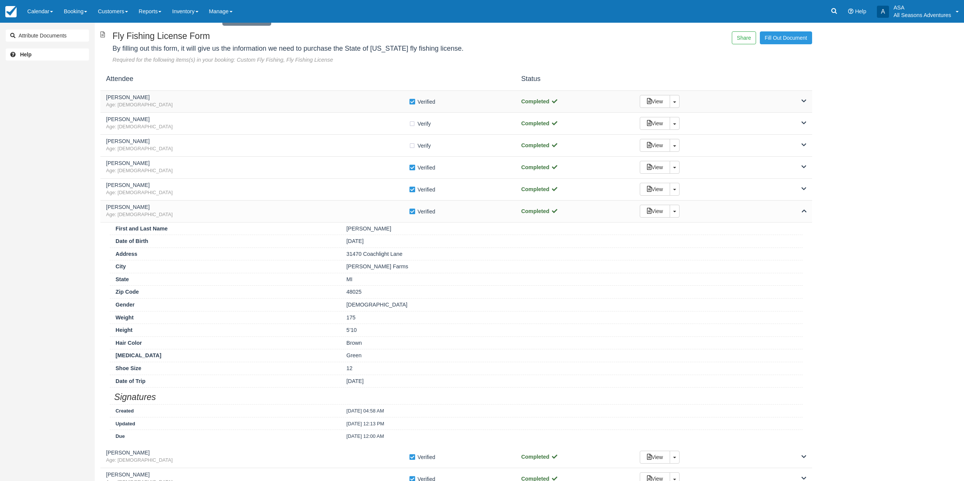
click at [772, 104] on div "View Toggle Dropdown Detach" at bounding box center [723, 101] width 178 height 13
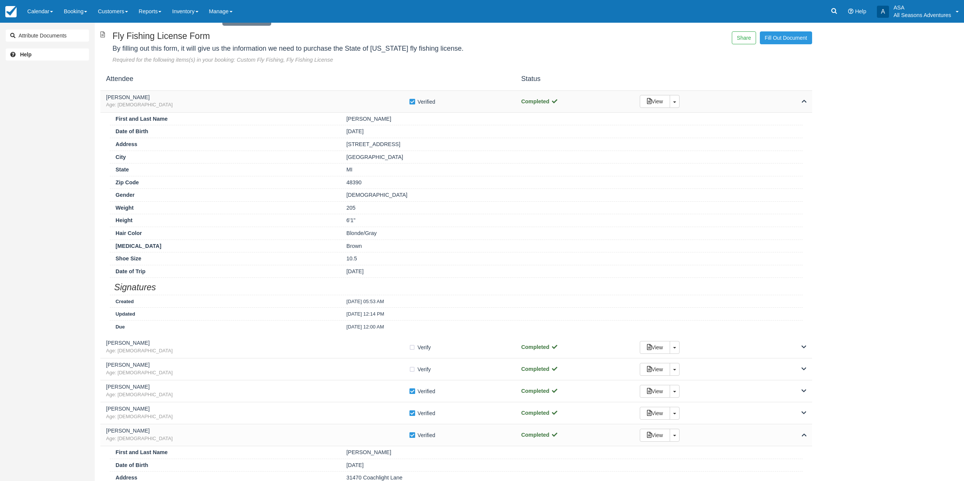
click at [772, 104] on div "View Toggle Dropdown Detach" at bounding box center [723, 101] width 178 height 13
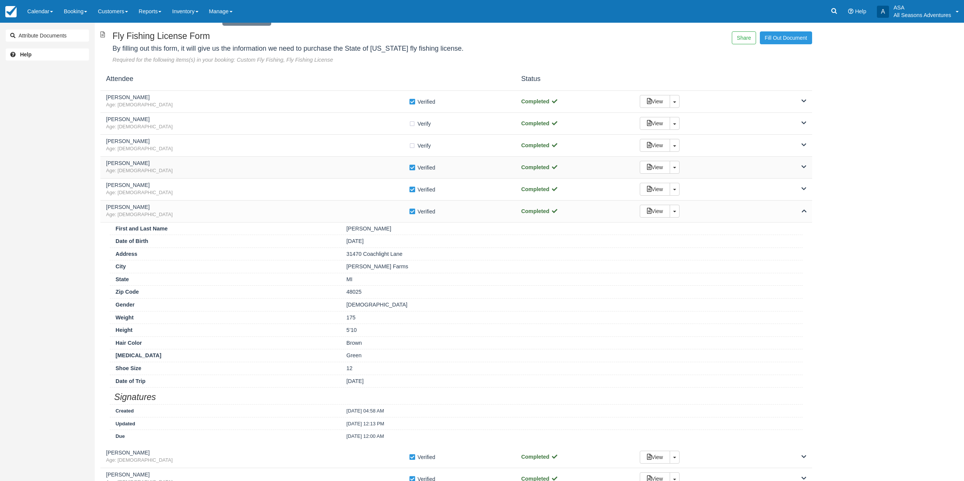
click at [770, 168] on div "View Toggle Dropdown Detach" at bounding box center [723, 167] width 178 height 13
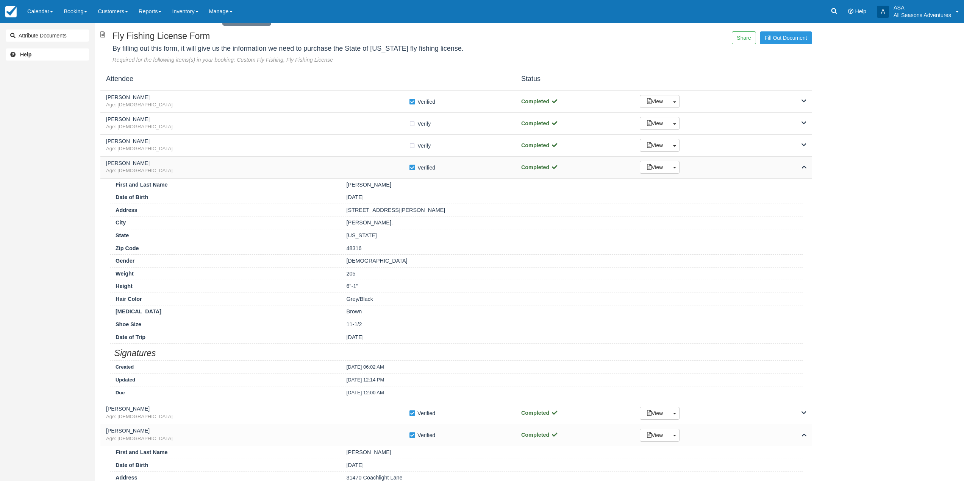
click at [766, 167] on div "View Toggle Dropdown Detach" at bounding box center [723, 167] width 178 height 13
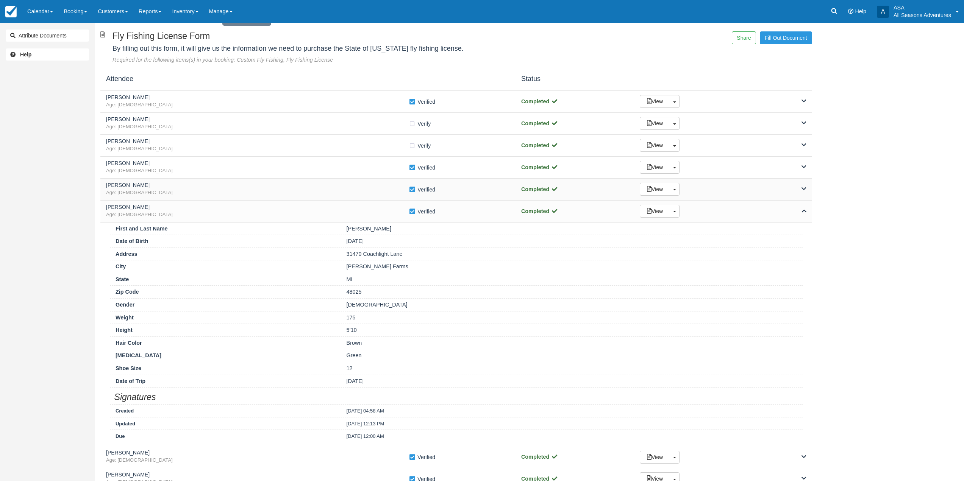
click at [761, 187] on div "View Toggle Dropdown Detach" at bounding box center [723, 189] width 178 height 13
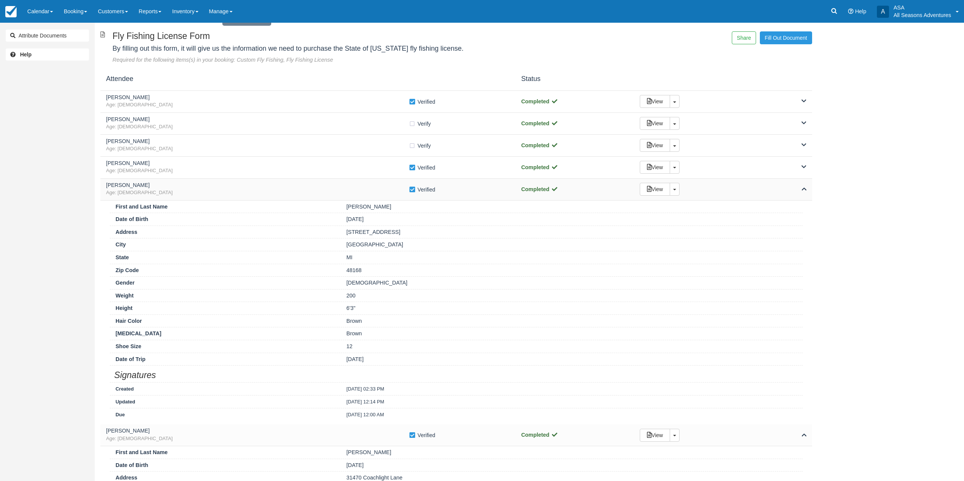
click at [765, 181] on div "[PERSON_NAME] Age: [DEMOGRAPHIC_DATA] Verify Verified Completed View Toggle Dro…" at bounding box center [455, 190] width 711 height 22
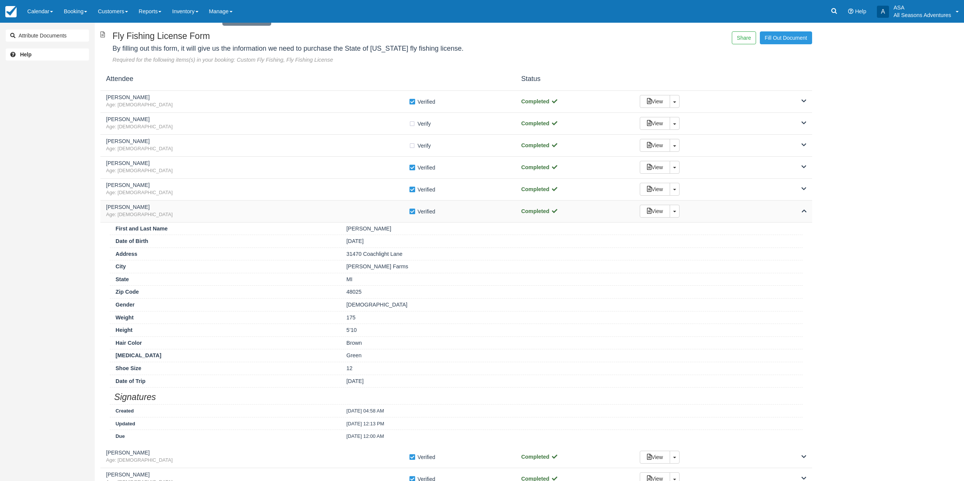
click at [367, 204] on h5 "[PERSON_NAME]" at bounding box center [257, 207] width 303 height 6
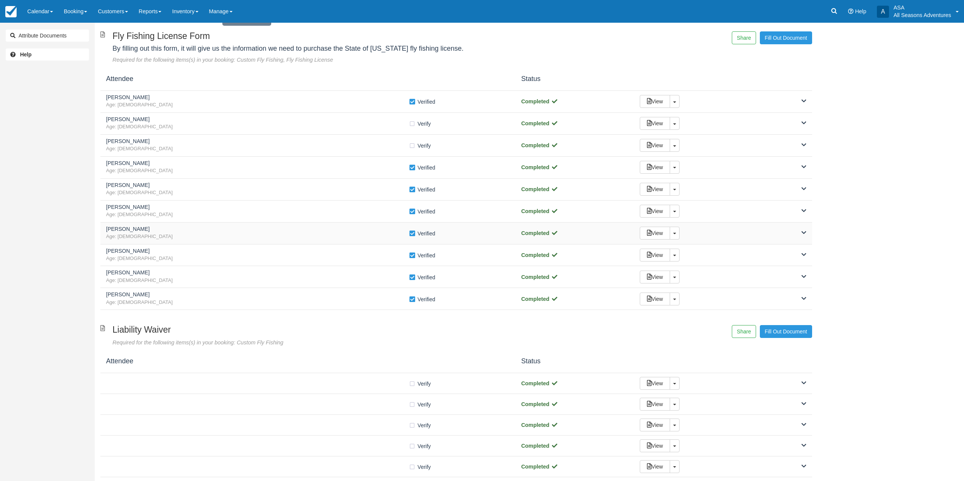
click at [340, 233] on span "Age: [DEMOGRAPHIC_DATA]" at bounding box center [257, 236] width 303 height 7
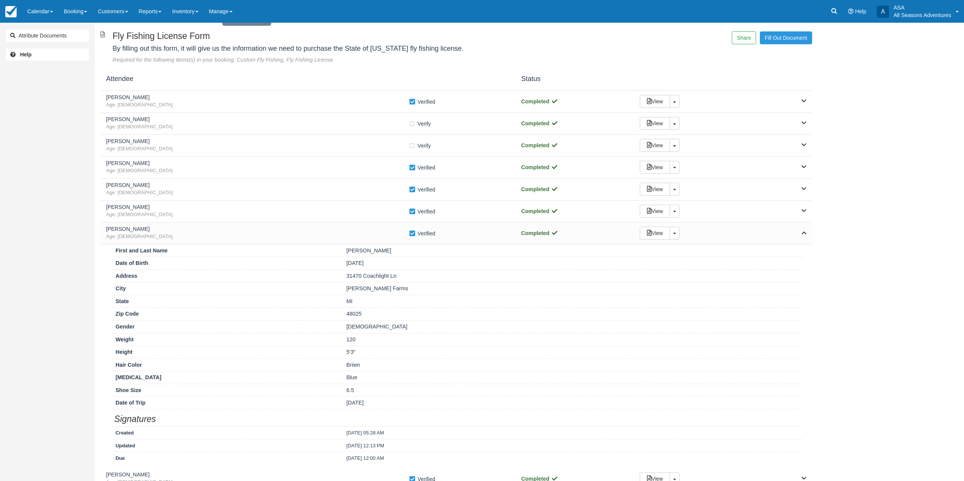
scroll to position [114, 0]
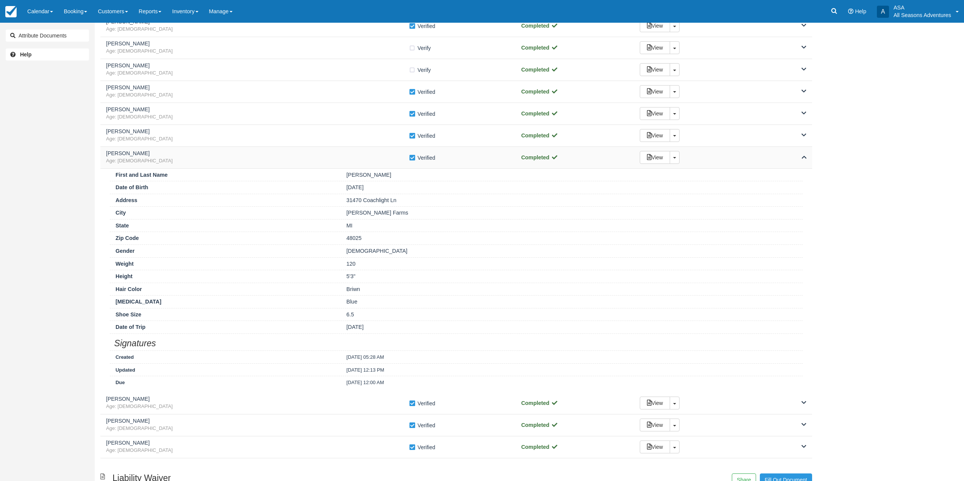
click at [743, 157] on div "View Toggle Dropdown Detach" at bounding box center [723, 157] width 178 height 13
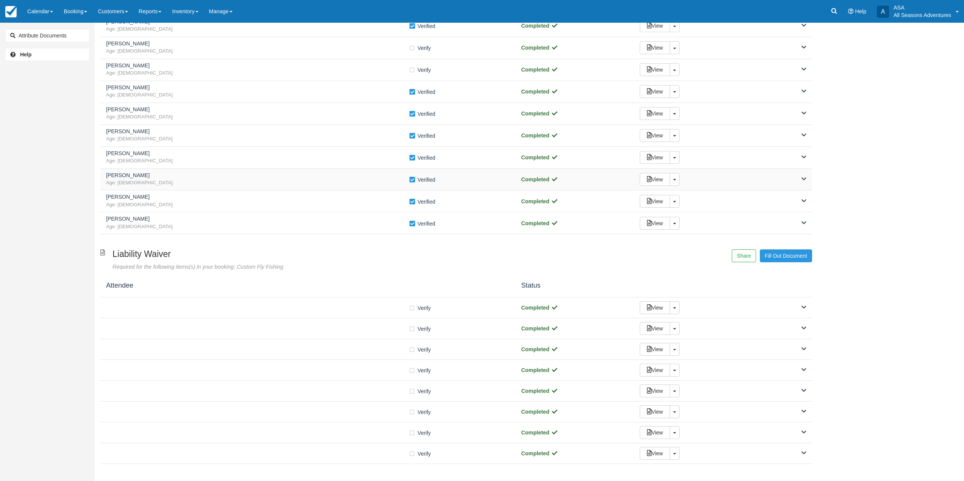
click at [752, 174] on div "View Toggle Dropdown Detach" at bounding box center [723, 179] width 178 height 13
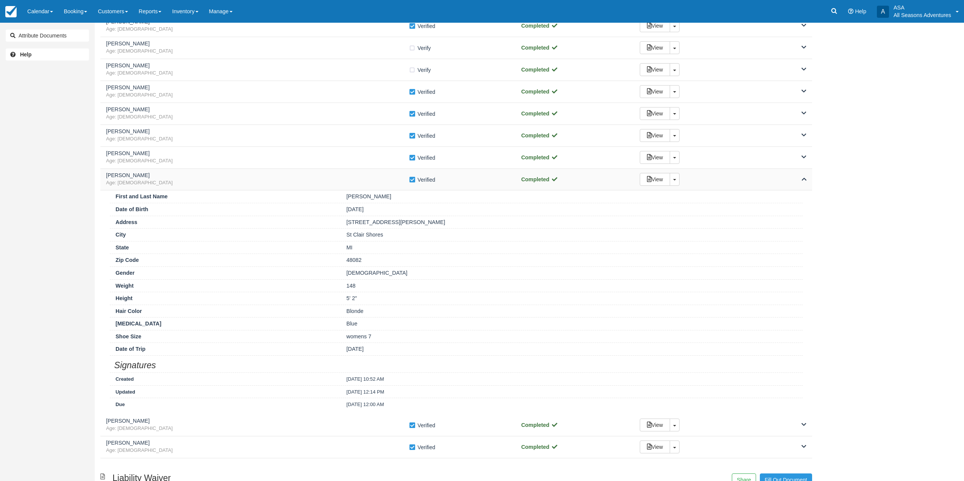
click at [723, 184] on div "View Toggle Dropdown Detach" at bounding box center [723, 179] width 178 height 13
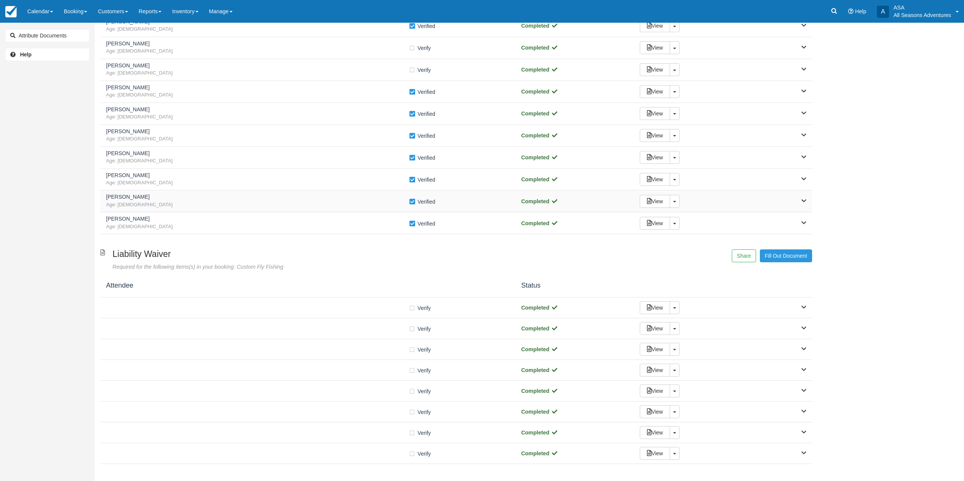
click at [718, 199] on div "View Toggle Dropdown Detach" at bounding box center [723, 201] width 178 height 13
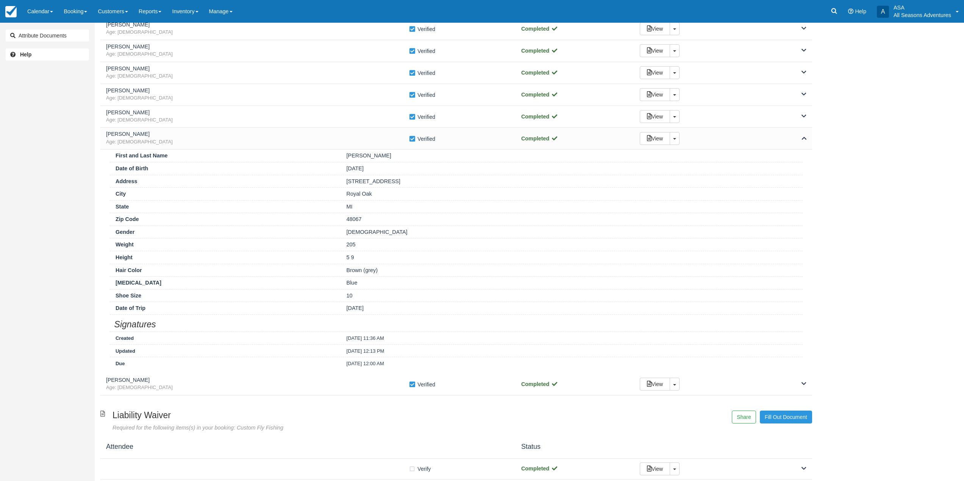
scroll to position [189, 0]
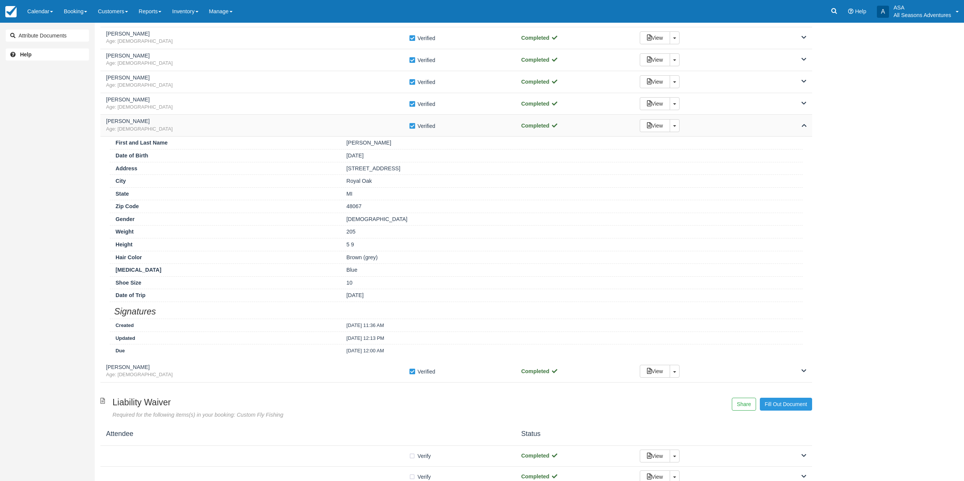
click at [735, 133] on div "[PERSON_NAME] Age: [DEMOGRAPHIC_DATA] Verify Verified Completed View Toggle Dro…" at bounding box center [455, 126] width 711 height 22
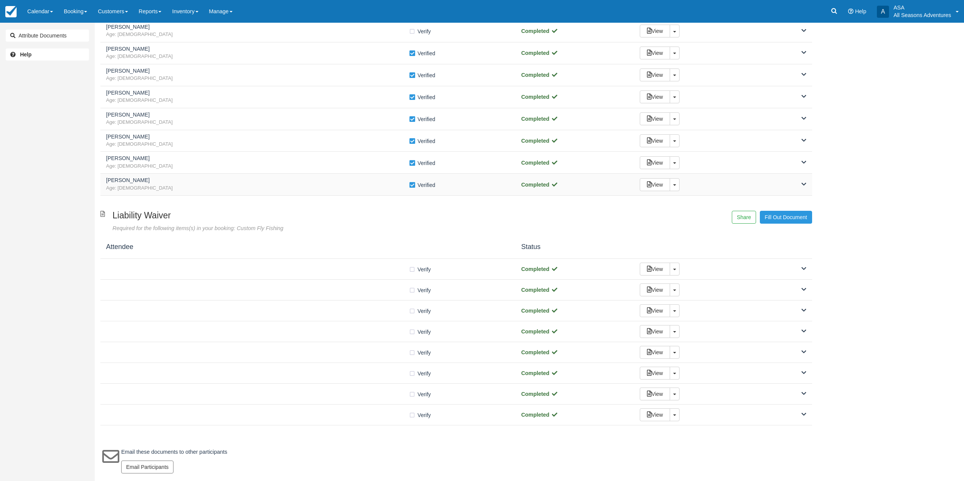
click at [736, 180] on div "View Toggle Dropdown Detach" at bounding box center [723, 184] width 178 height 13
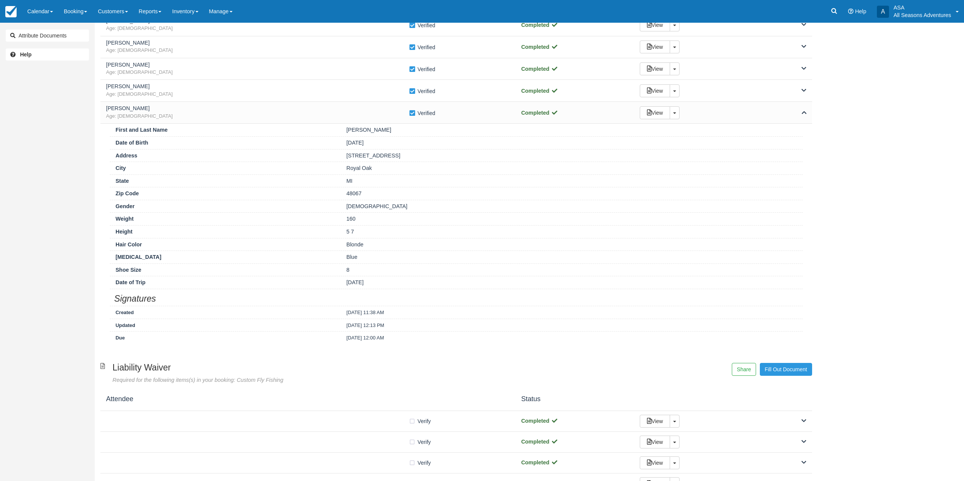
scroll to position [73, 0]
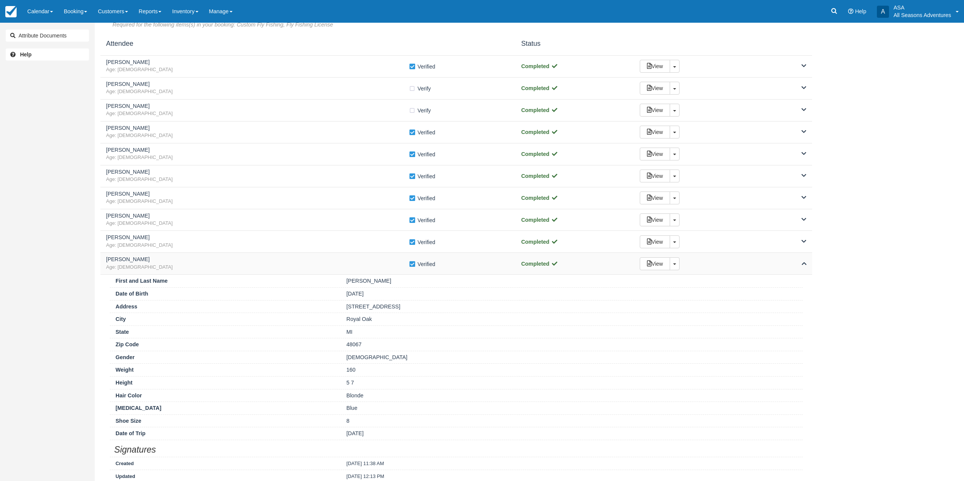
click at [770, 268] on div "View Toggle Dropdown Detach" at bounding box center [723, 263] width 178 height 13
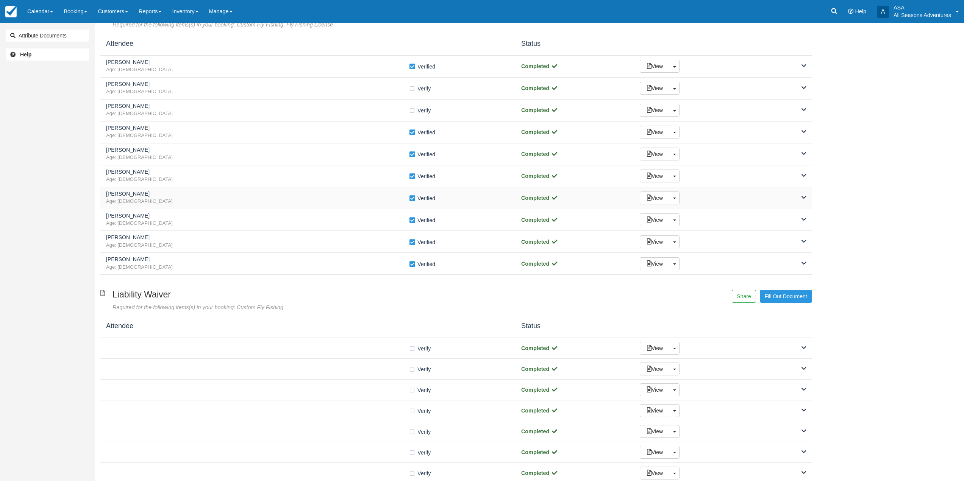
click at [754, 204] on div "View Toggle Dropdown Detach" at bounding box center [723, 198] width 178 height 13
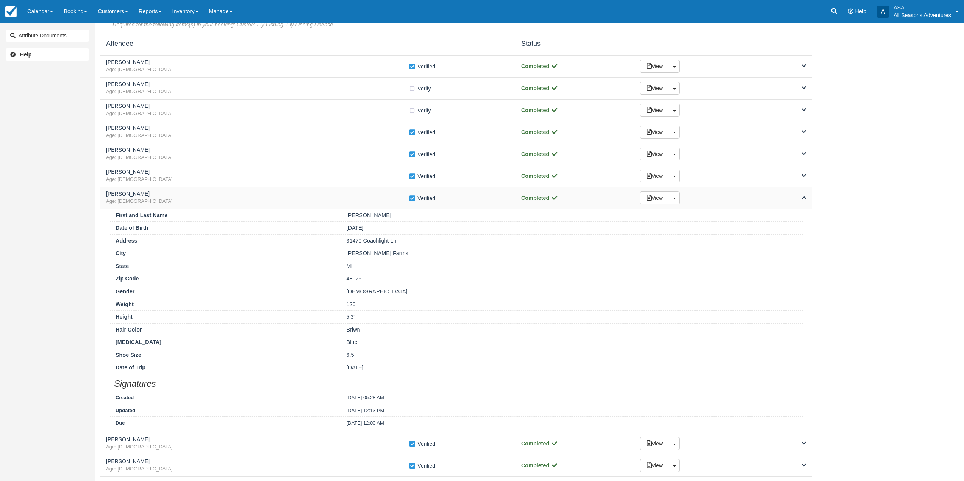
click at [754, 204] on div "View Toggle Dropdown Detach" at bounding box center [723, 198] width 178 height 13
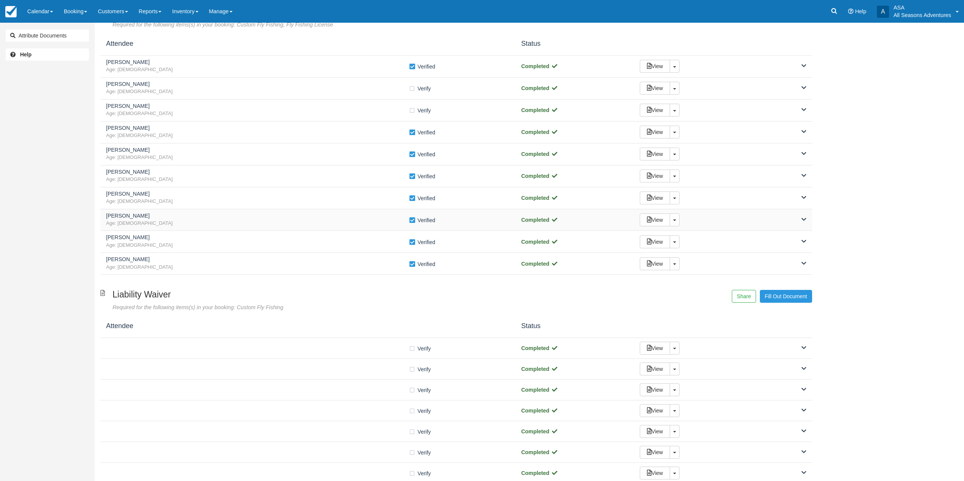
click at [753, 214] on div "View Toggle Dropdown Detach" at bounding box center [723, 220] width 178 height 13
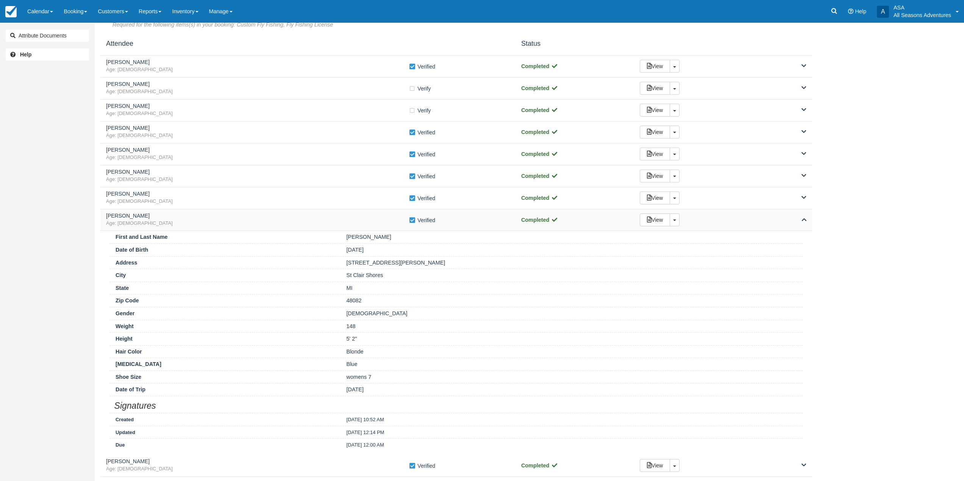
click at [753, 214] on div "View Toggle Dropdown Detach" at bounding box center [723, 220] width 178 height 13
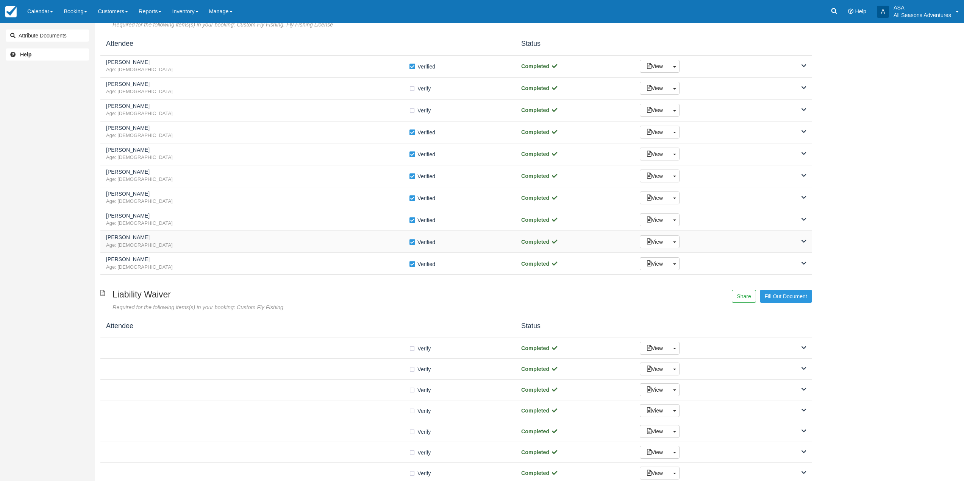
click at [755, 235] on div "View Toggle Dropdown Detach" at bounding box center [723, 241] width 178 height 13
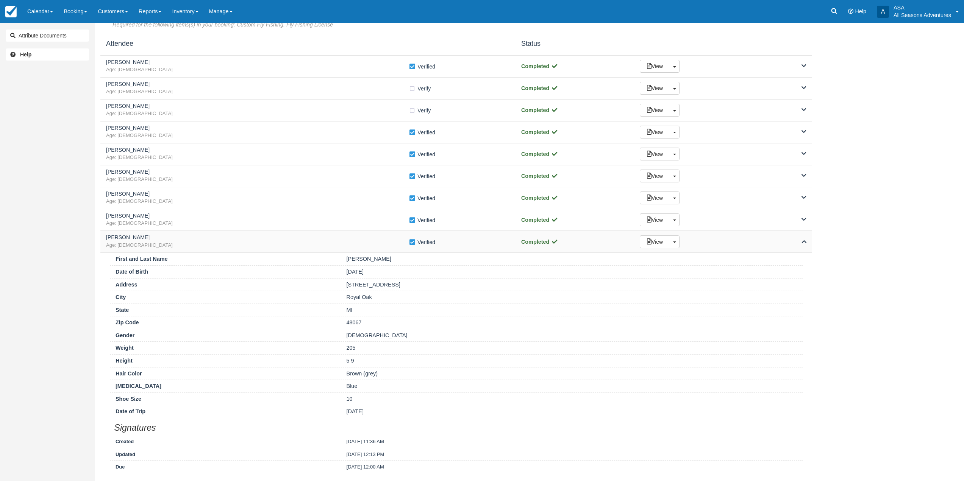
click at [755, 235] on div "View Toggle Dropdown Detach" at bounding box center [723, 241] width 178 height 13
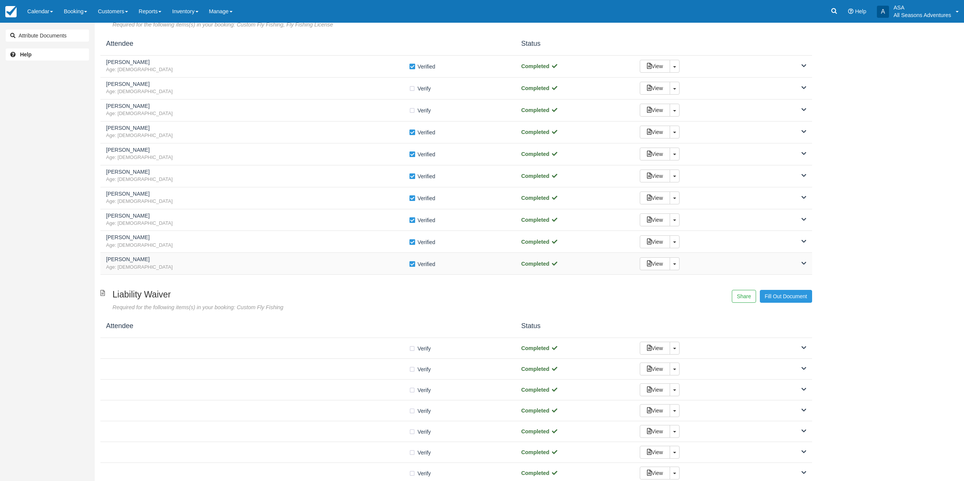
click at [752, 257] on div "View Toggle Dropdown Detach" at bounding box center [723, 263] width 178 height 13
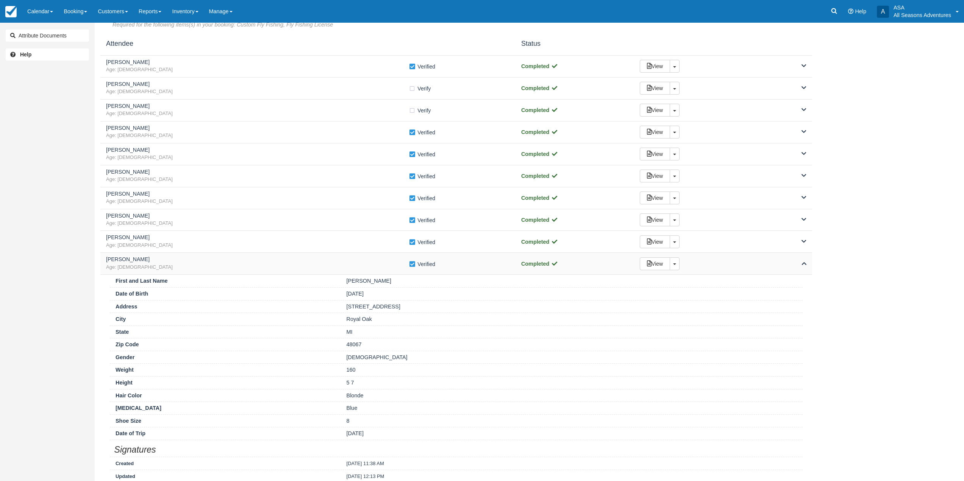
click at [766, 263] on div "View Toggle Dropdown Detach" at bounding box center [723, 263] width 178 height 13
